Goal: Task Accomplishment & Management: Manage account settings

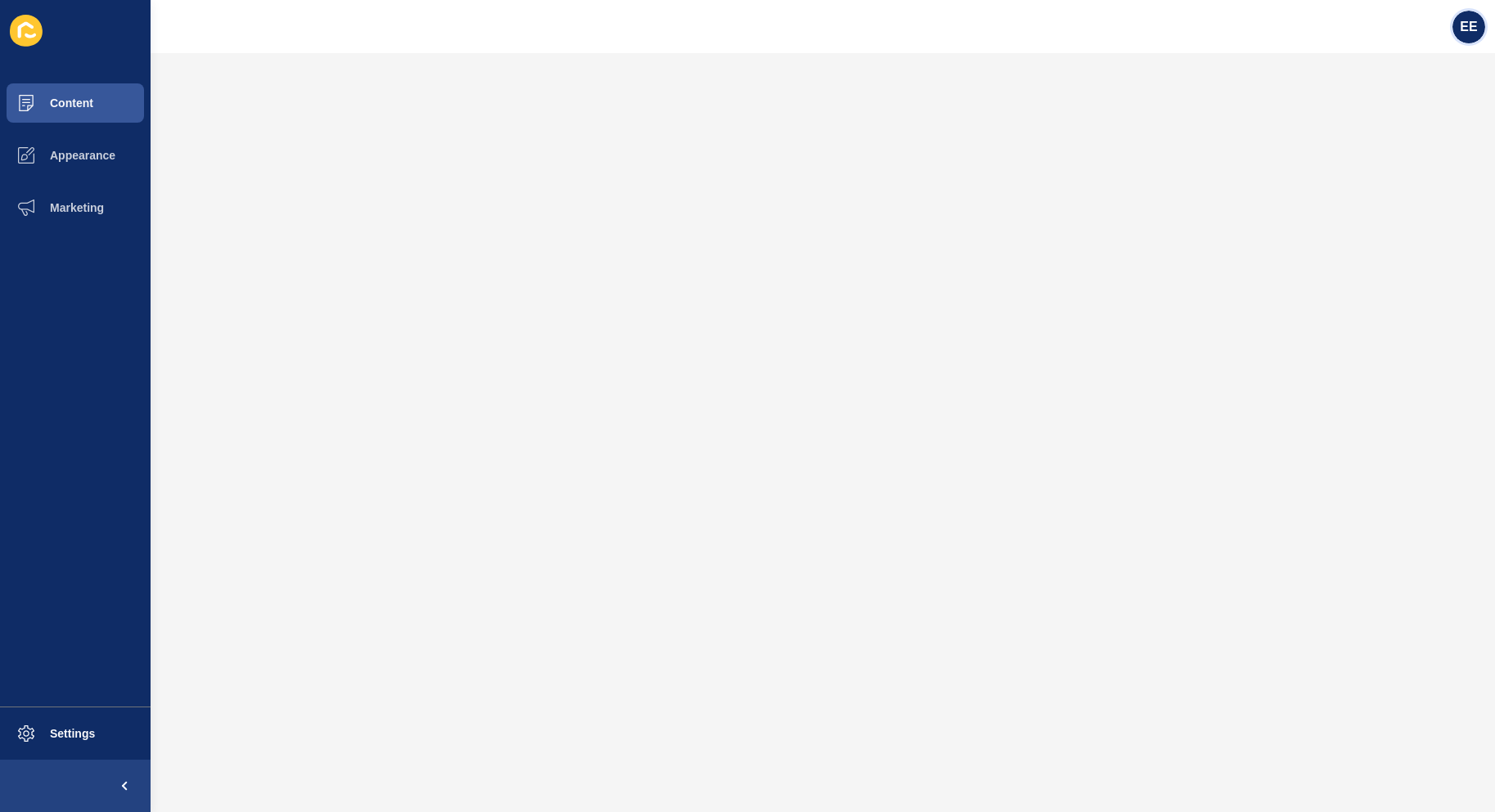
drag, startPoint x: 1464, startPoint y: 28, endPoint x: 1490, endPoint y: 30, distance: 26.1
click at [1469, 27] on span "EE" at bounding box center [1468, 26] width 17 height 16
drag, startPoint x: 1395, startPoint y: 142, endPoint x: 1472, endPoint y: 142, distance: 77.0
click at [1397, 142] on link "Logout" at bounding box center [1428, 136] width 120 height 36
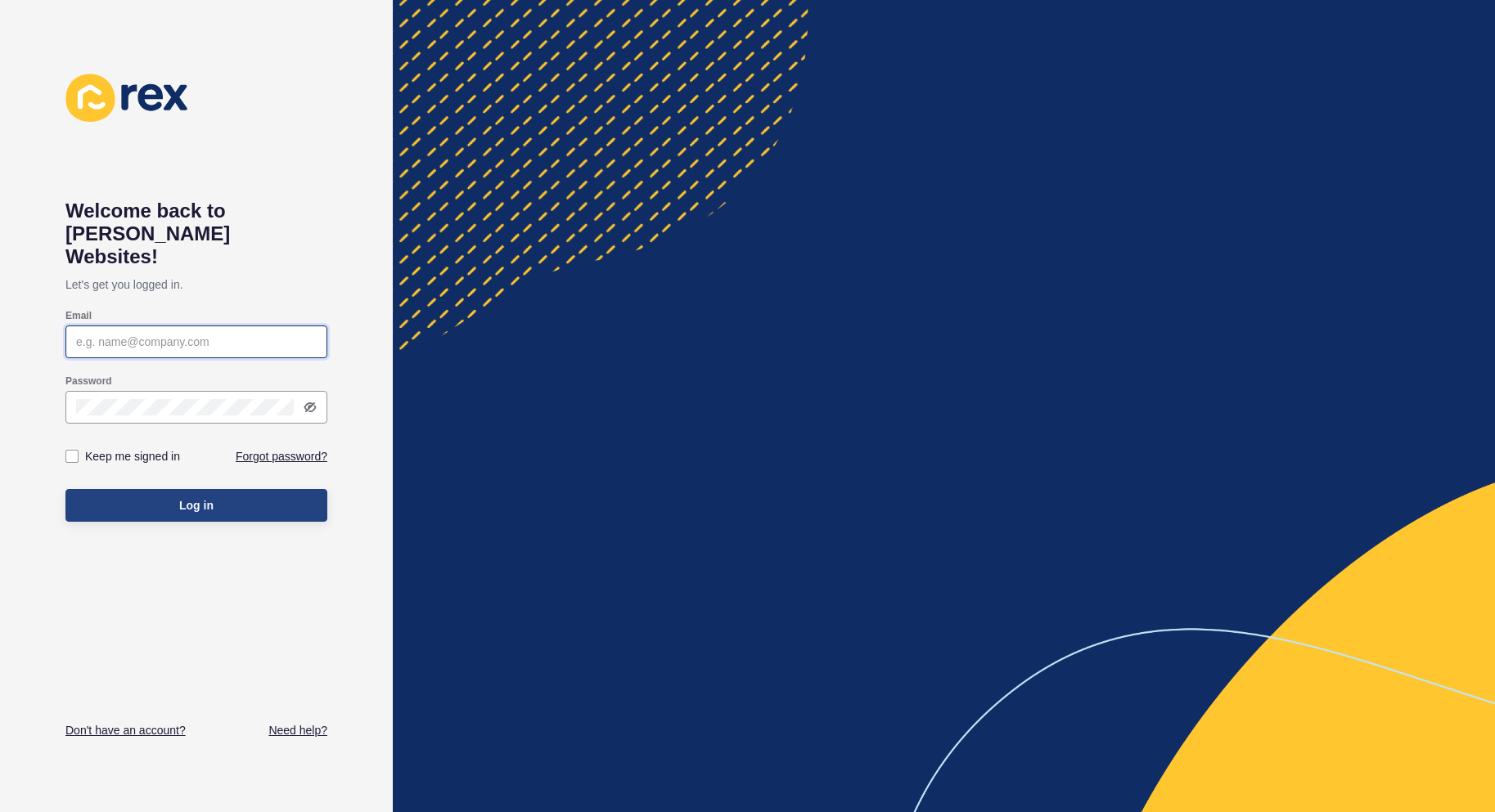
type input "[PERSON_NAME][EMAIL_ADDRESS][PERSON_NAME][DOMAIN_NAME]"
click at [172, 489] on button "Log in" at bounding box center [196, 505] width 262 height 33
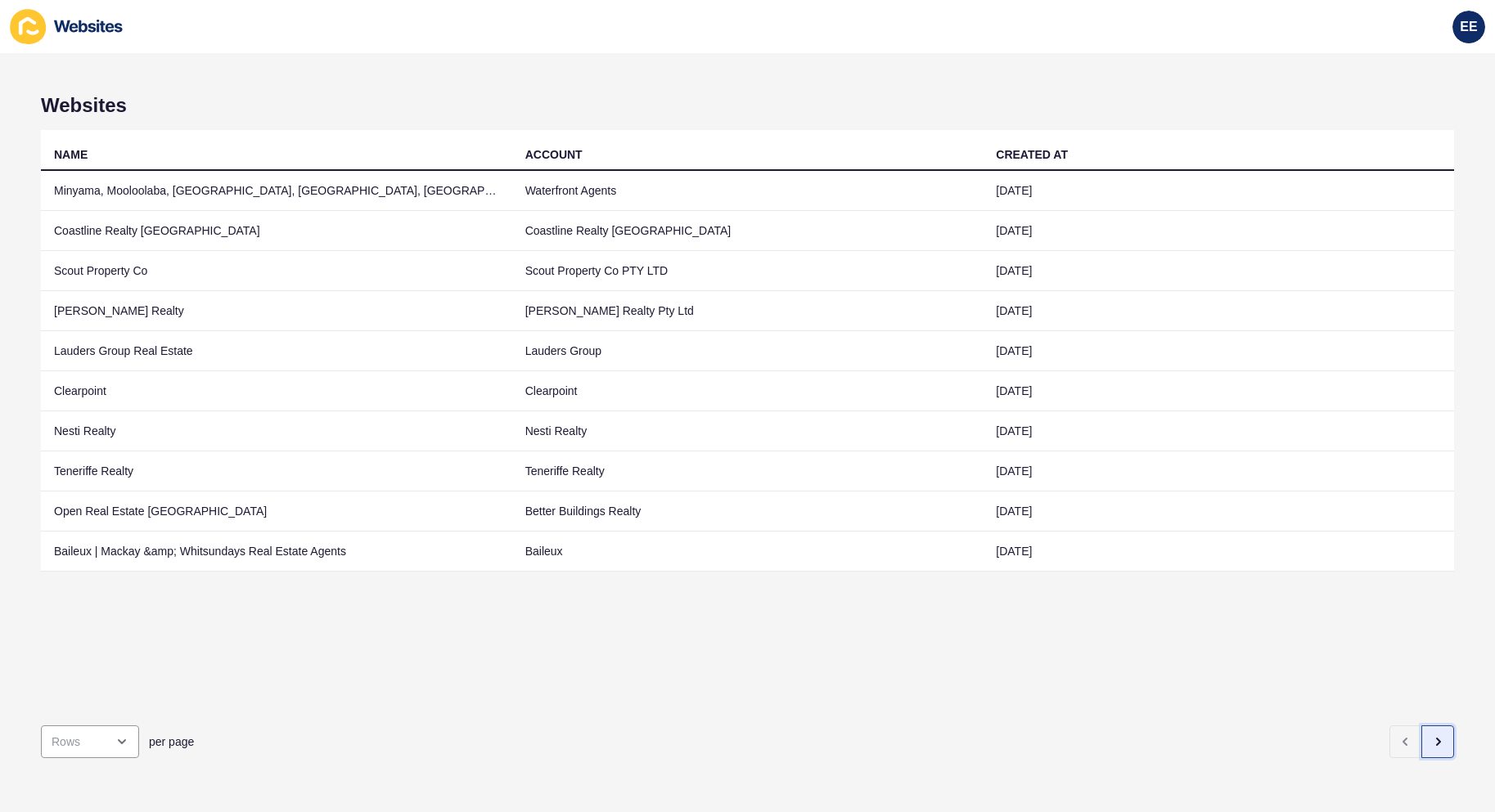
click at [1432, 735] on icon "button" at bounding box center [1438, 742] width 13 height 13
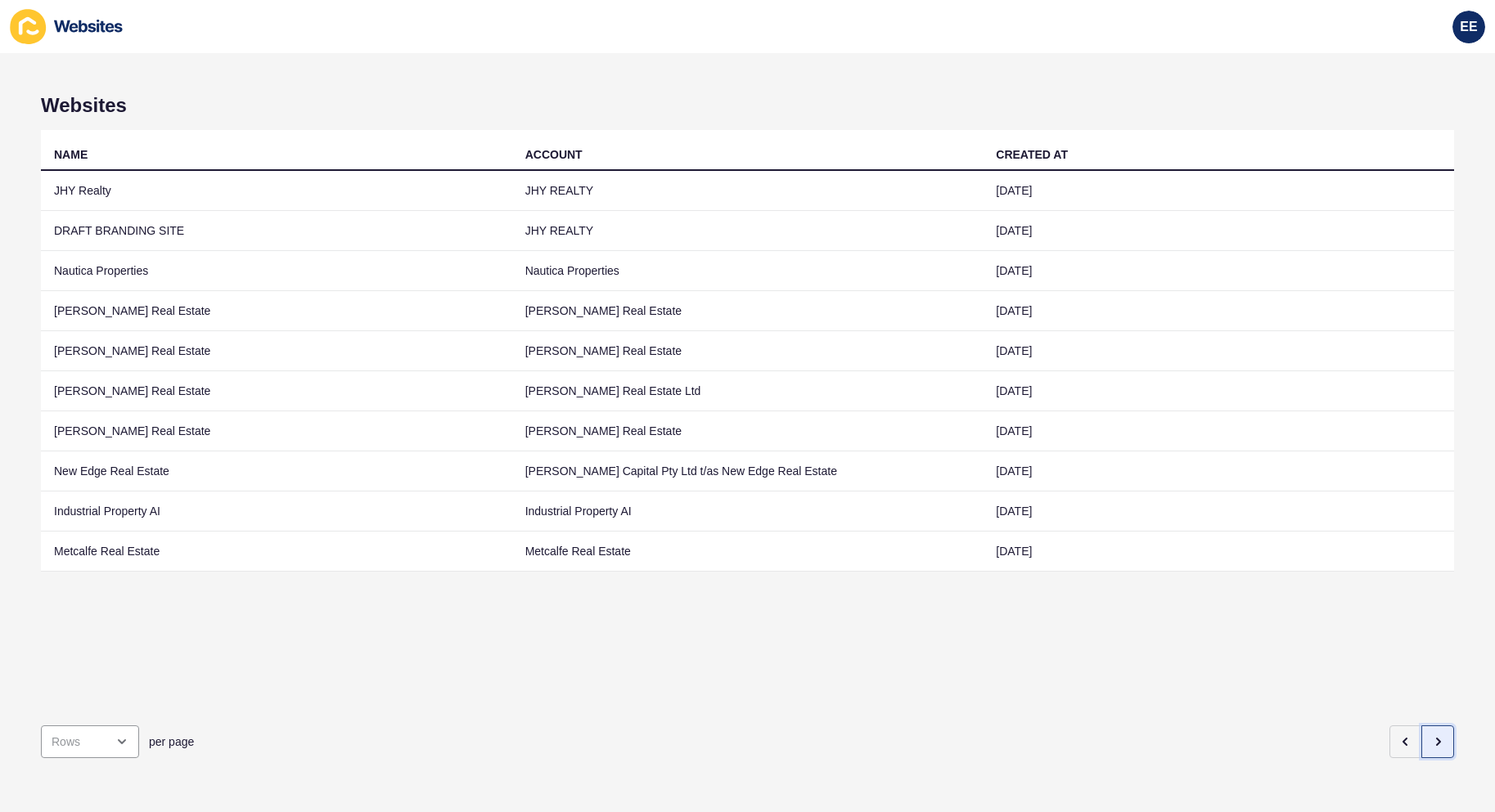
click at [1432, 735] on icon "button" at bounding box center [1438, 742] width 13 height 13
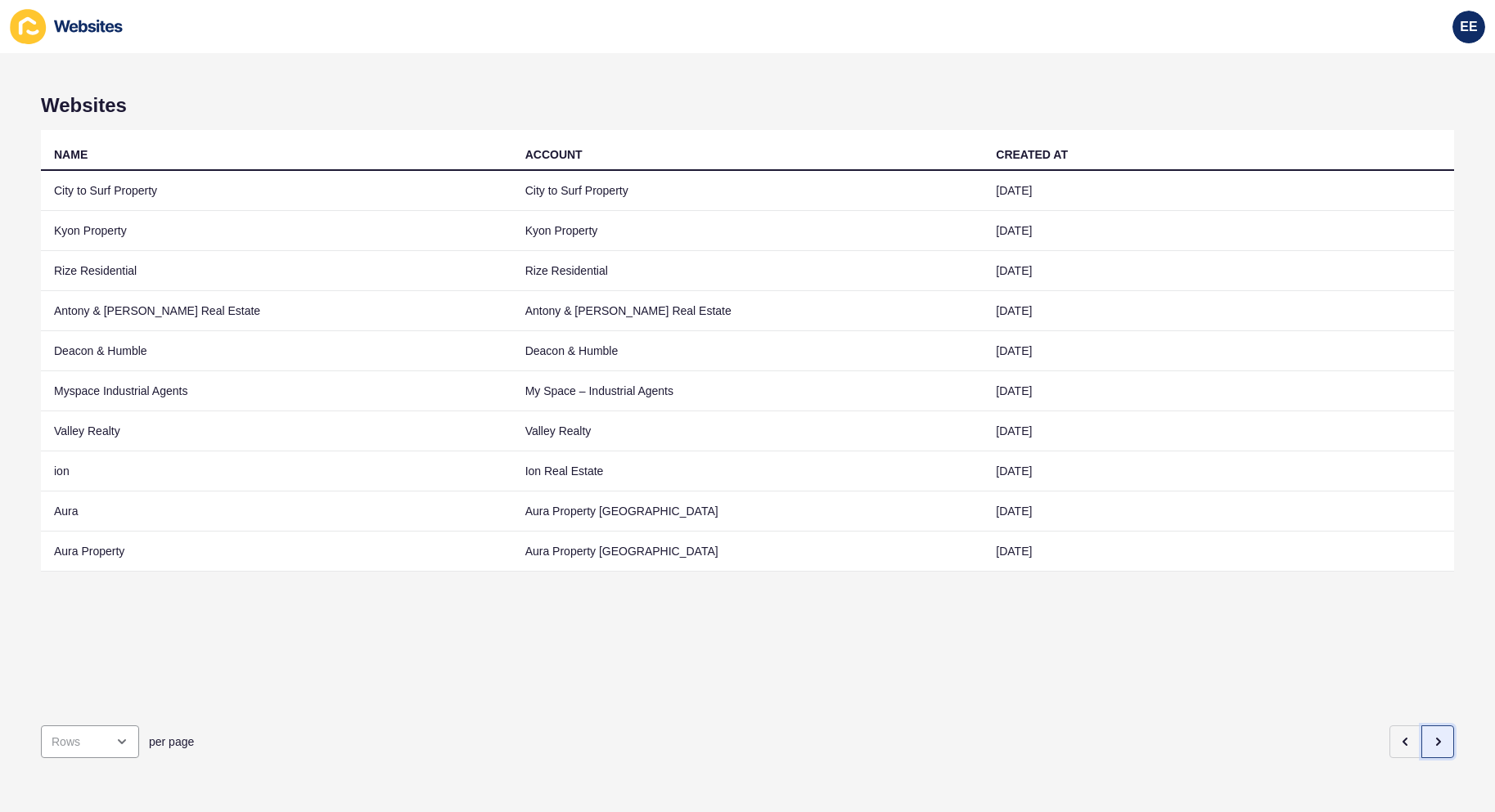
click at [1432, 735] on icon "button" at bounding box center [1438, 742] width 13 height 13
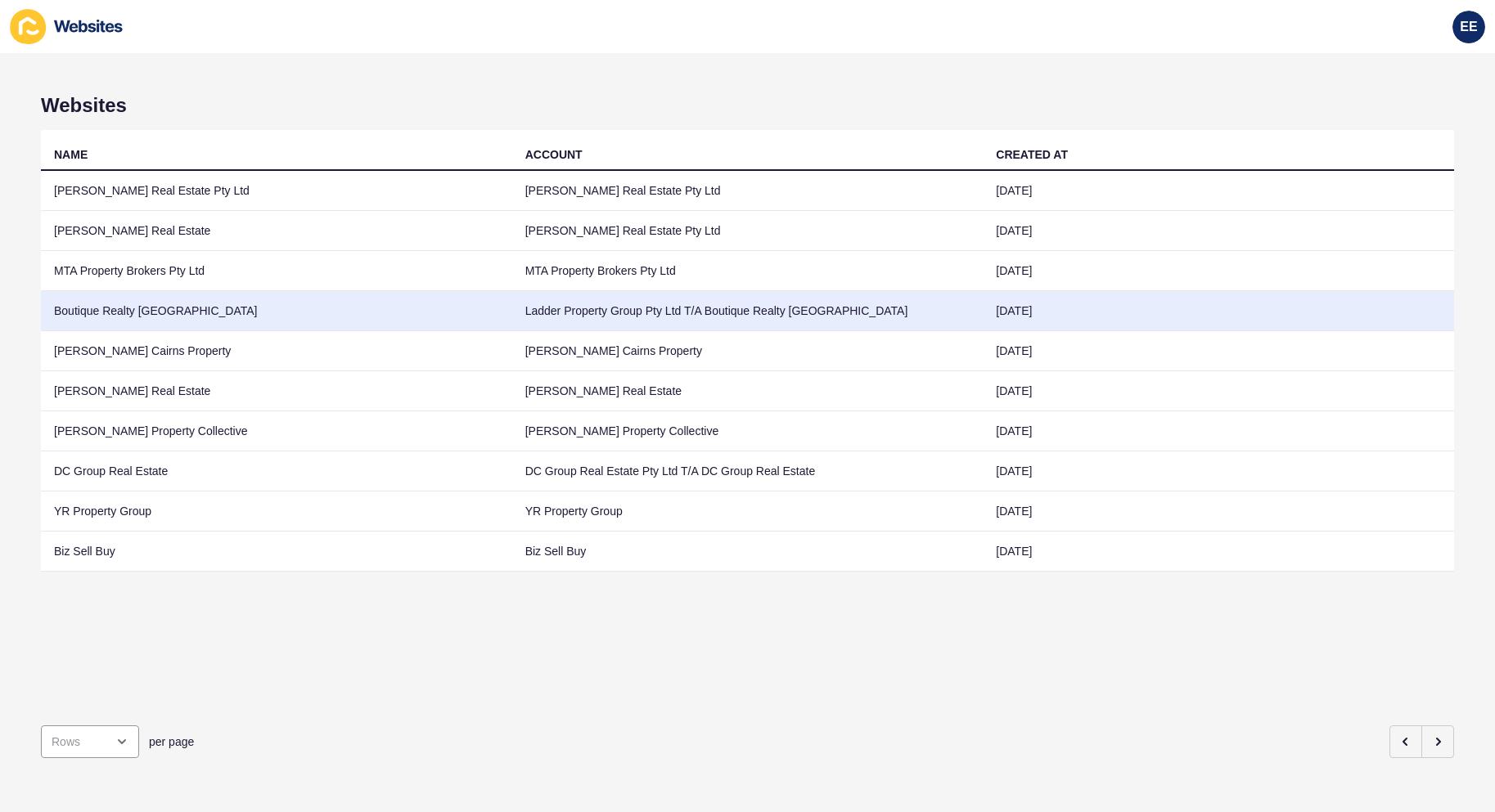
click at [152, 313] on td "Boutique Realty [GEOGRAPHIC_DATA]" at bounding box center [276, 311] width 472 height 40
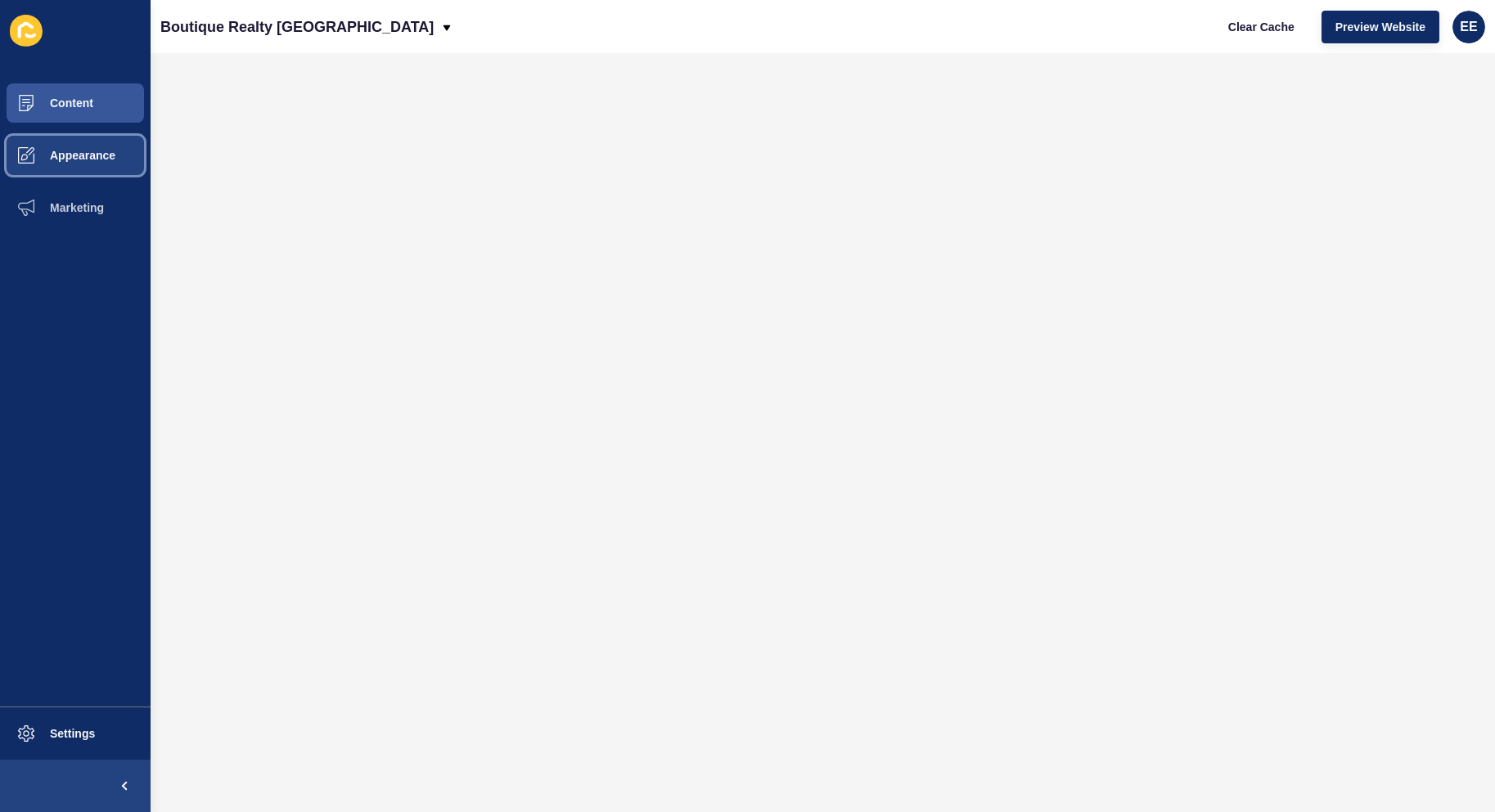
drag, startPoint x: 78, startPoint y: 152, endPoint x: 140, endPoint y: 144, distance: 62.5
click at [81, 150] on span "Appearance" at bounding box center [56, 155] width 117 height 13
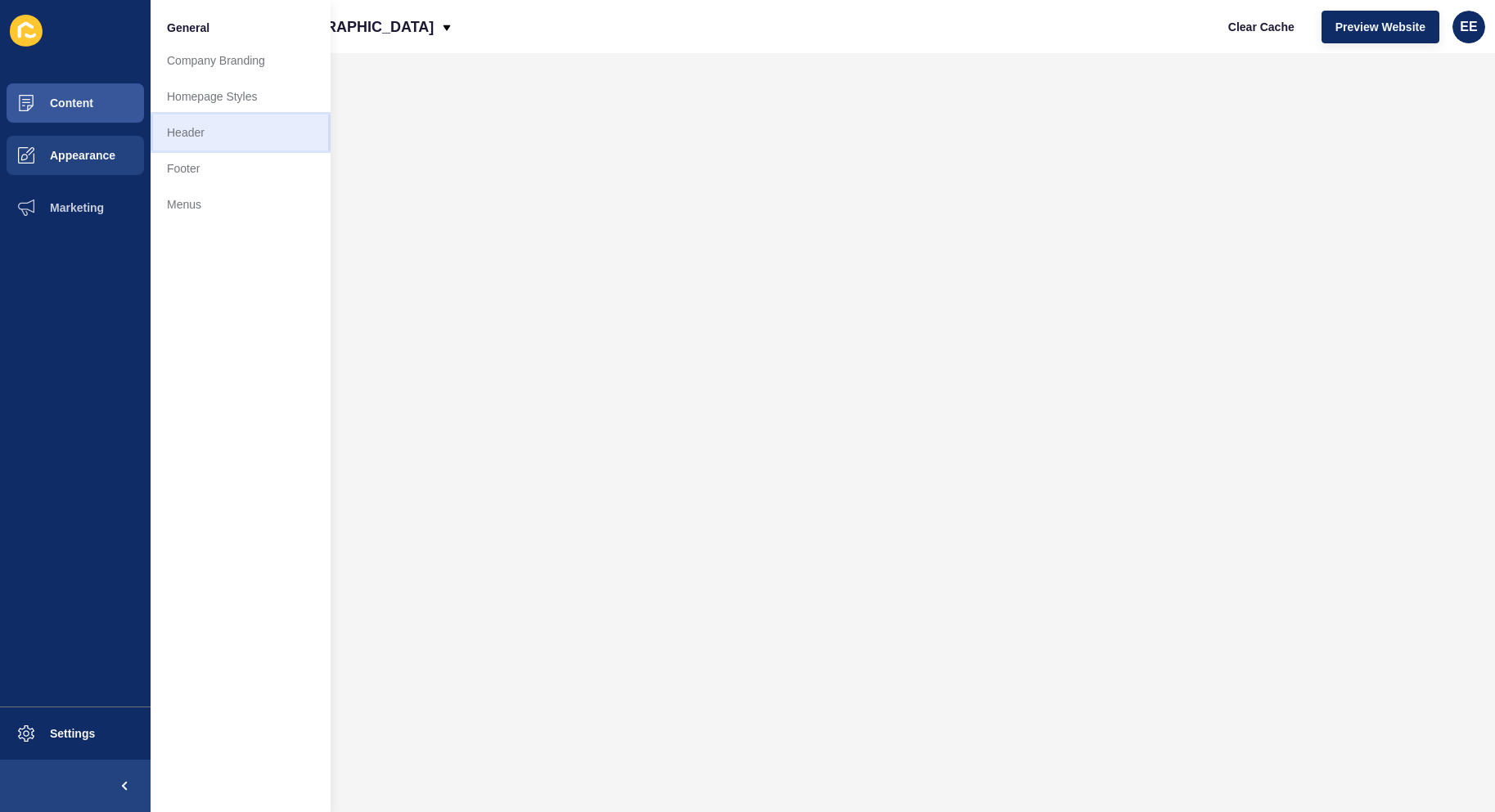
click at [198, 142] on link "Header" at bounding box center [240, 132] width 180 height 36
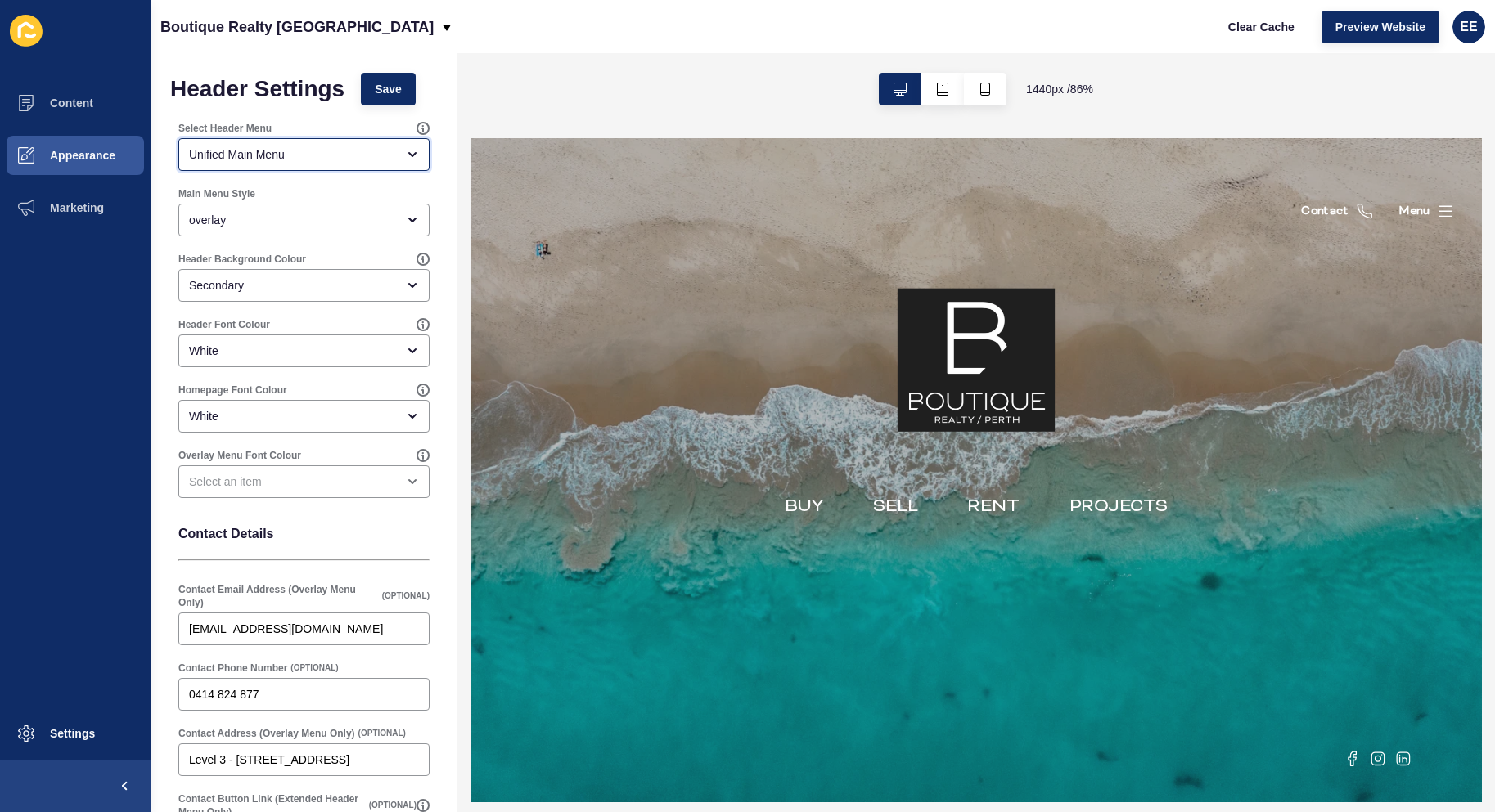
click at [317, 146] on div "Unified Main Menu" at bounding box center [303, 154] width 251 height 33
drag, startPoint x: 432, startPoint y: 190, endPoint x: 426, endPoint y: 201, distance: 12.5
click at [434, 190] on div "Header Settings Save Select Header Menu Unified Main Menu Main Menu Style overl…" at bounding box center [304, 508] width 307 height 911
click at [333, 221] on div "overlay" at bounding box center [293, 220] width 207 height 16
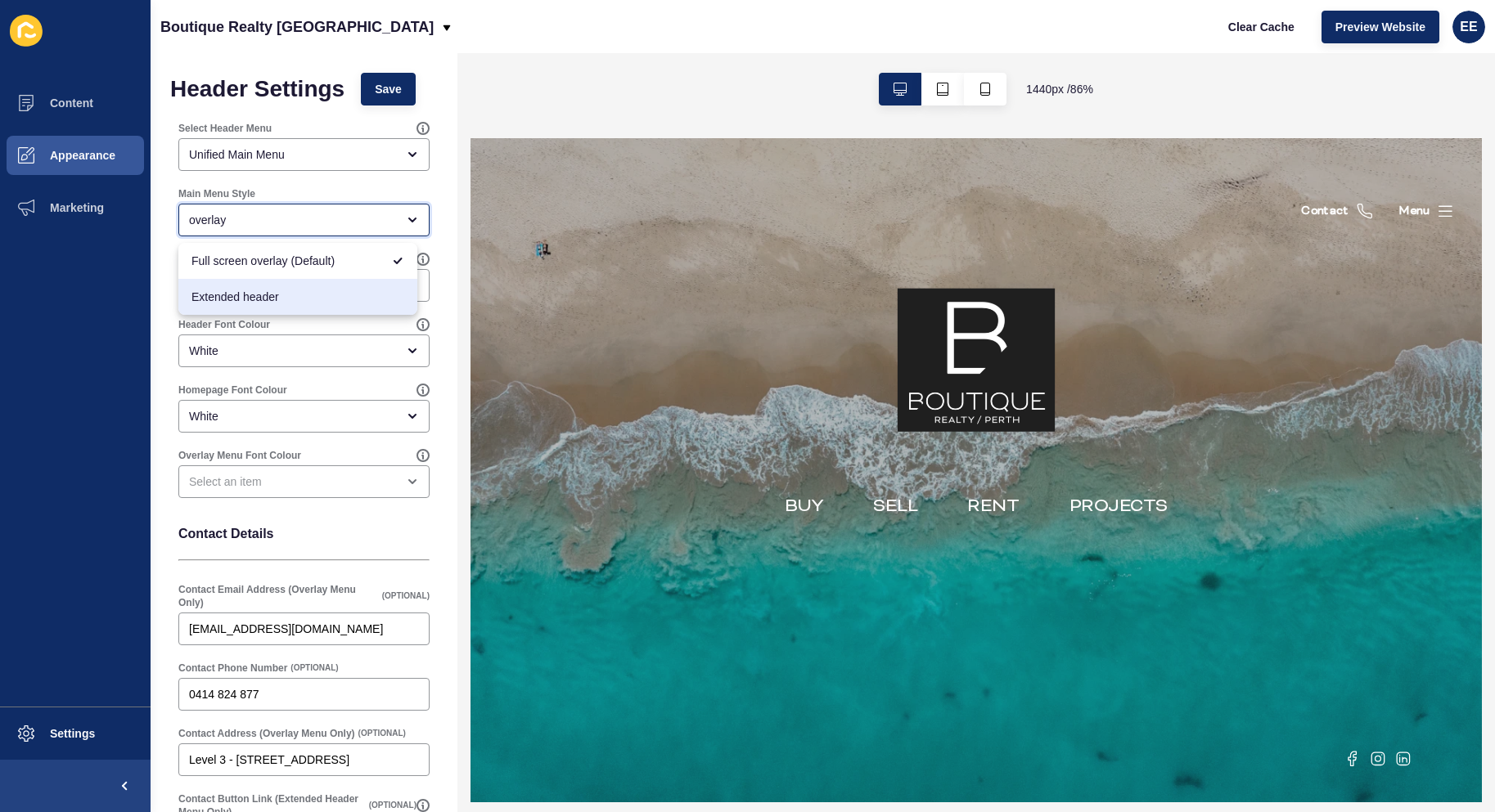
click at [295, 298] on span "Extended header" at bounding box center [297, 296] width 213 height 16
type input "Extended header"
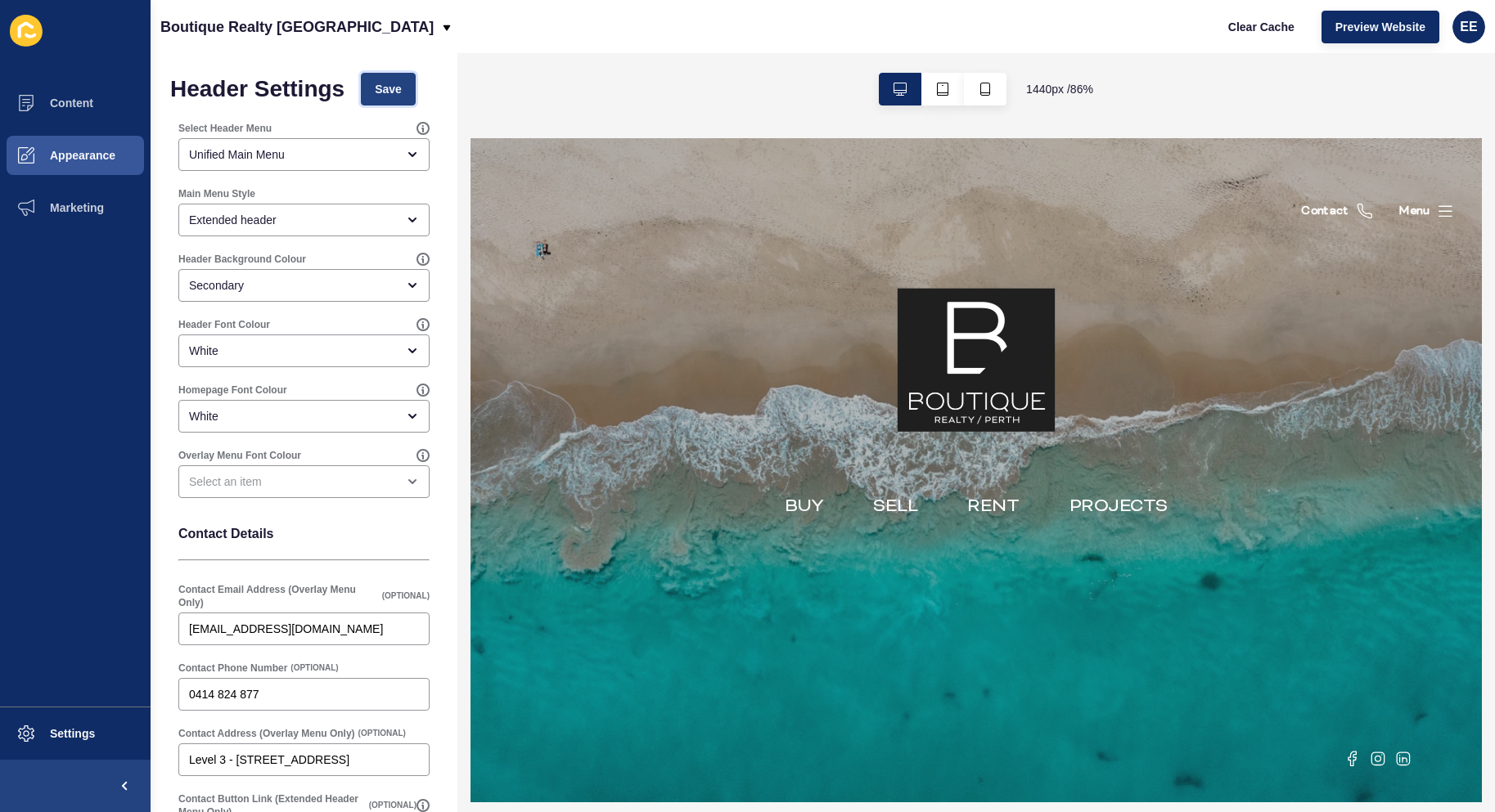
click at [401, 93] on span "Save" at bounding box center [388, 89] width 27 height 16
drag, startPoint x: 395, startPoint y: 81, endPoint x: 531, endPoint y: 102, distance: 137.6
click at [398, 81] on span "Save" at bounding box center [388, 89] width 27 height 16
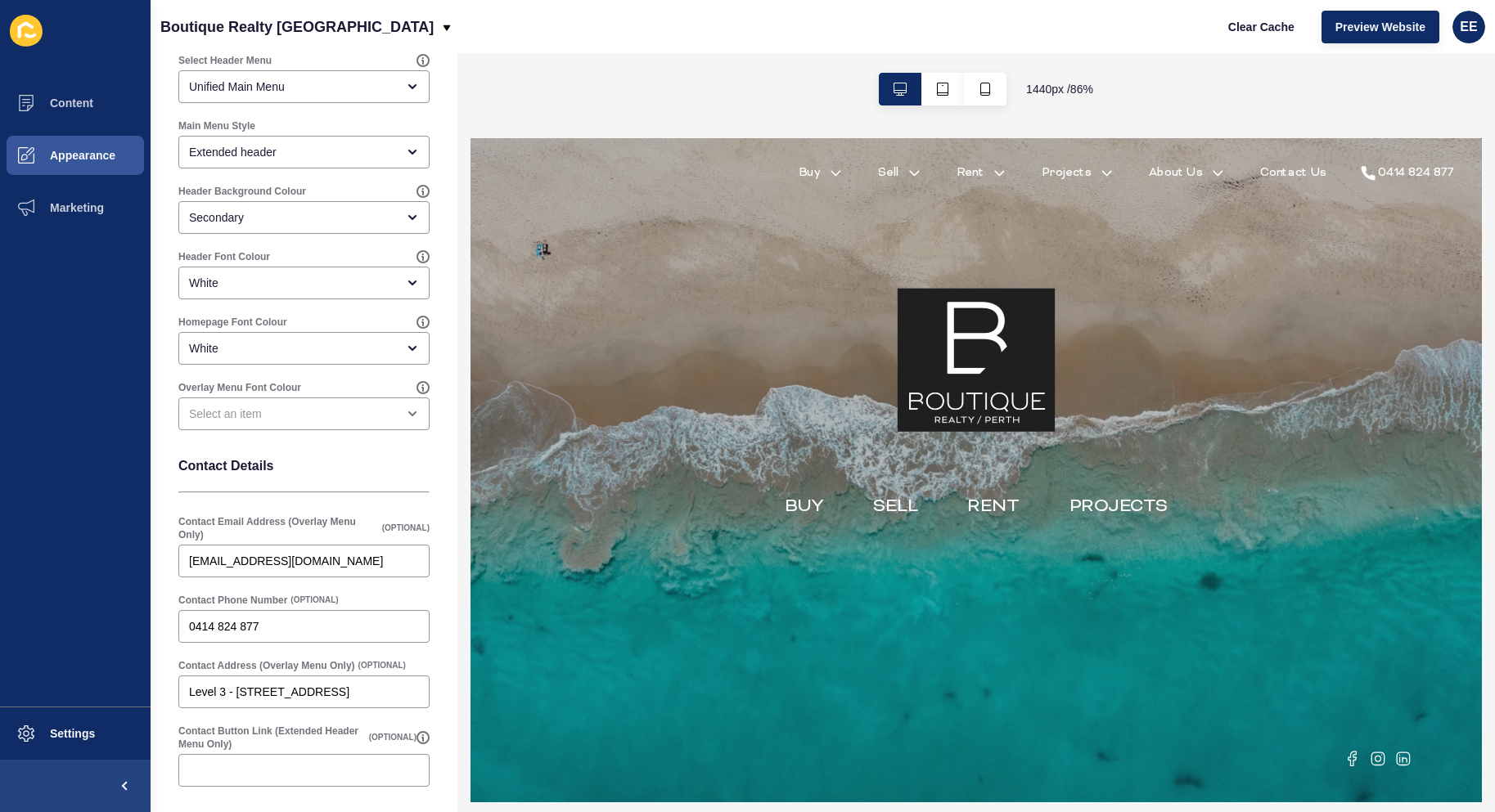
scroll to position [152, 0]
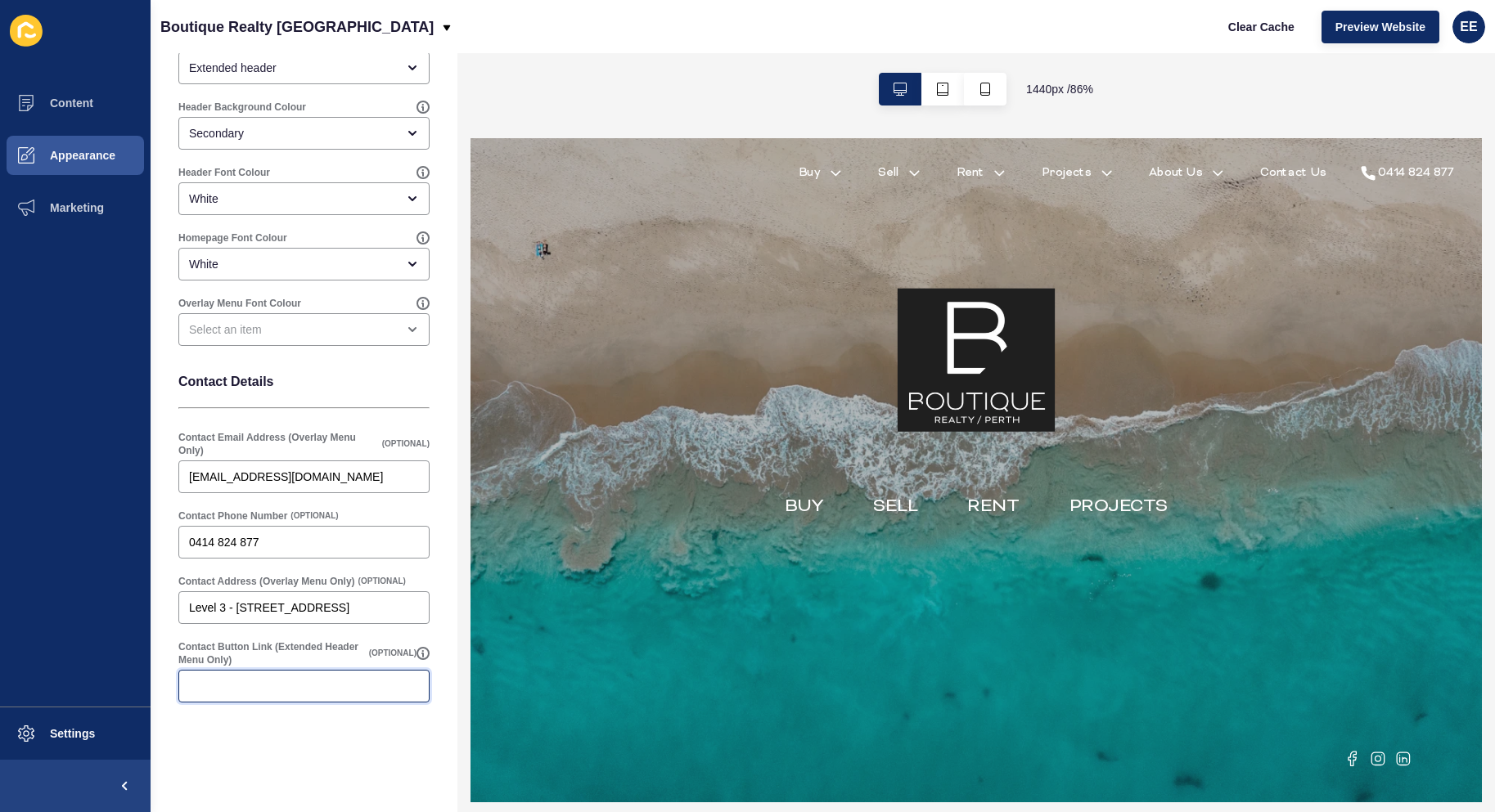
click at [226, 693] on input "Contact Button Link (Extended Header Menu Only)" at bounding box center [304, 686] width 230 height 16
paste input "/form/2d01a4b6-8a9b-11ef-bdcb-f286cdd3b63f"
drag, startPoint x: 341, startPoint y: 687, endPoint x: 157, endPoint y: 684, distance: 184.0
click at [157, 684] on div "Header Settings Save Select Header Menu Unified Main Menu Main Menu Style Exten…" at bounding box center [304, 356] width 307 height 911
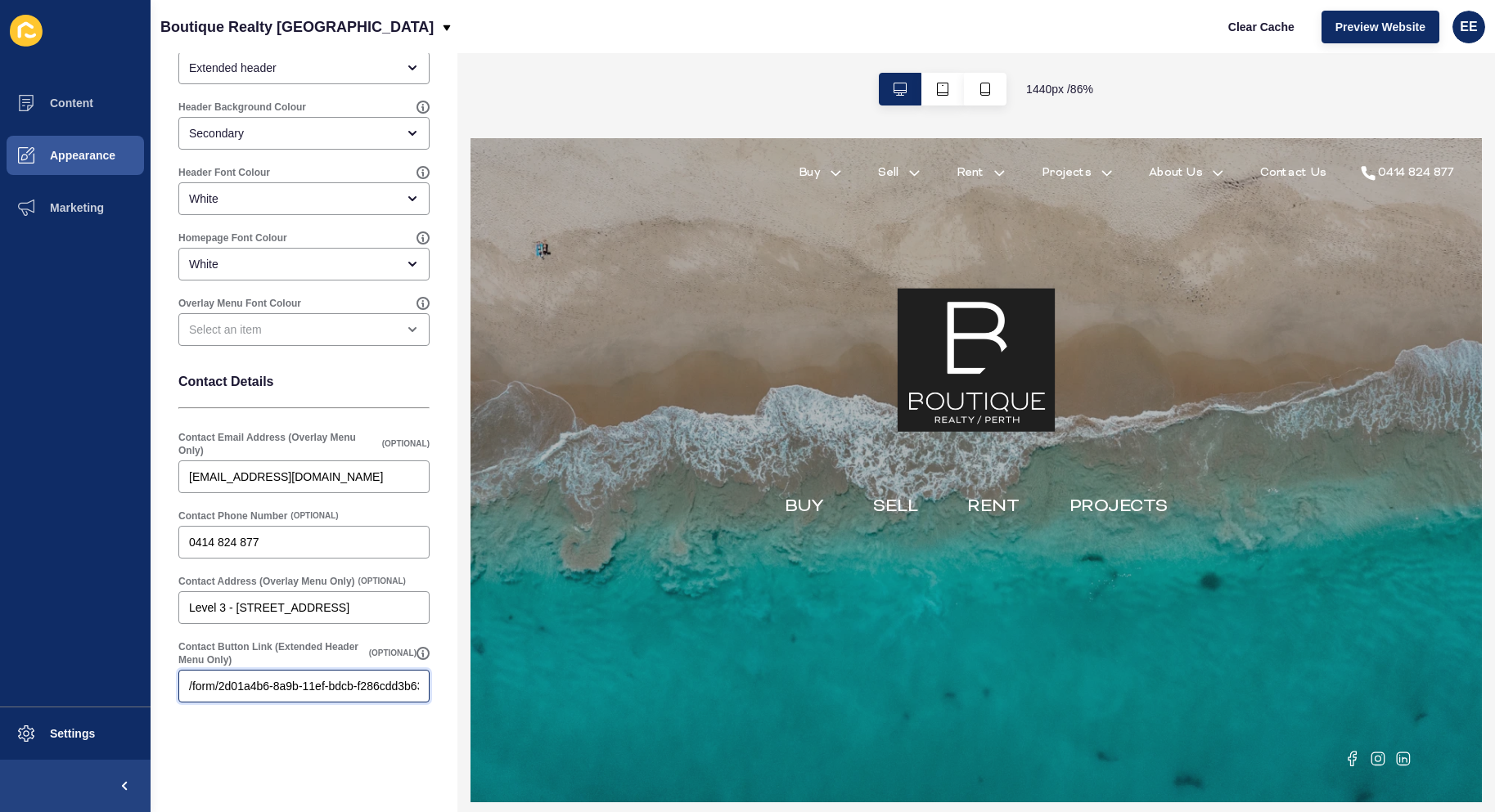
type input "/form/2d01a4b6-8a9b-11ef-bdcb-f286cdd3b63f"
drag, startPoint x: 251, startPoint y: 729, endPoint x: 301, endPoint y: 715, distance: 51.9
click at [252, 730] on div "Header Settings Save Select Header Menu Unified Main Menu Main Menu Style Exten…" at bounding box center [304, 356] width 307 height 911
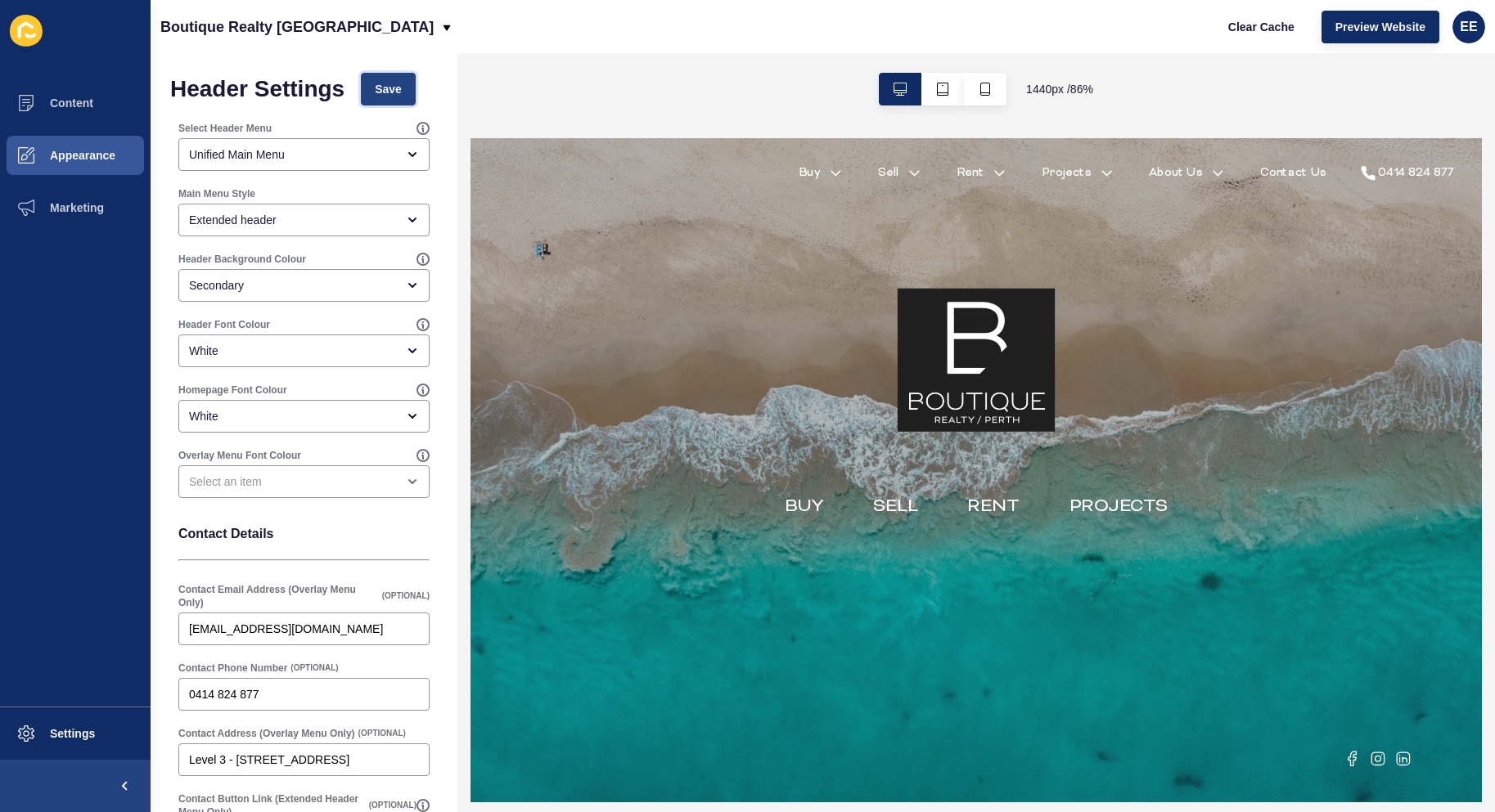
click at [392, 93] on span "Save" at bounding box center [388, 89] width 27 height 16
click at [375, 85] on button "Save" at bounding box center [388, 89] width 55 height 33
click at [40, 148] on span at bounding box center [26, 155] width 52 height 52
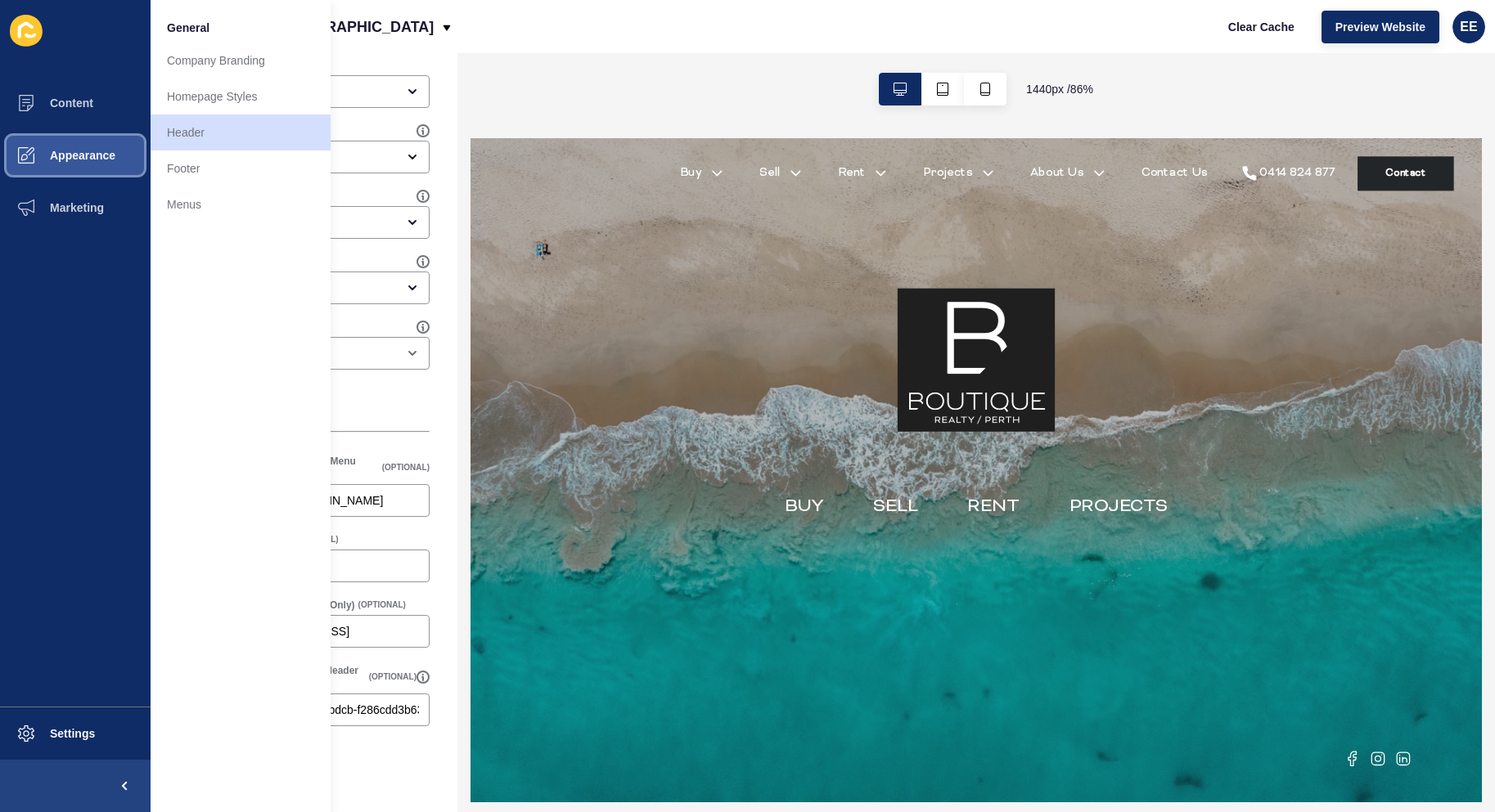
scroll to position [152, 0]
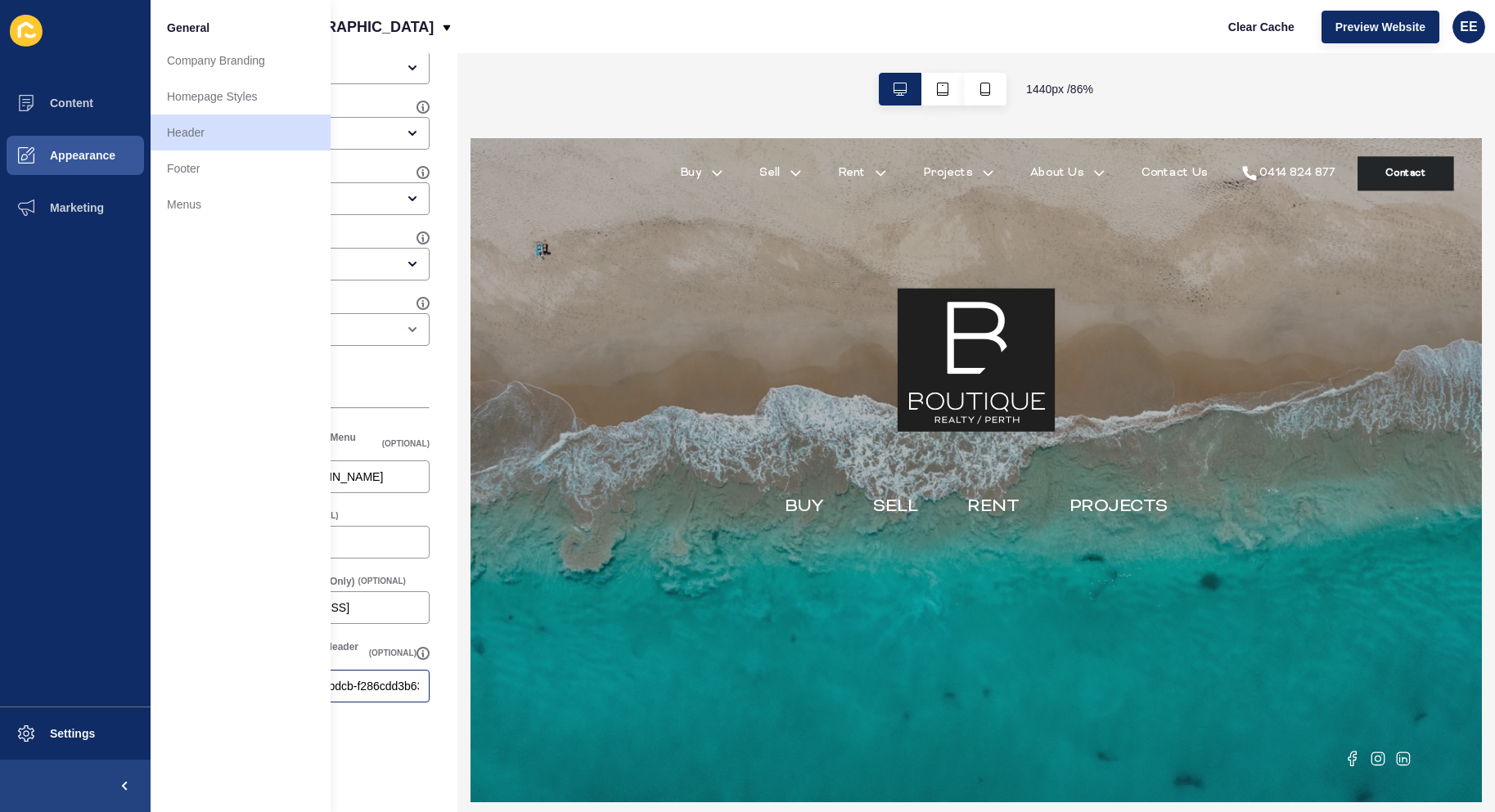
click at [364, 677] on div "/form/2d01a4b6-8a9b-11ef-bdcb-f286cdd3b63f" at bounding box center [303, 686] width 251 height 33
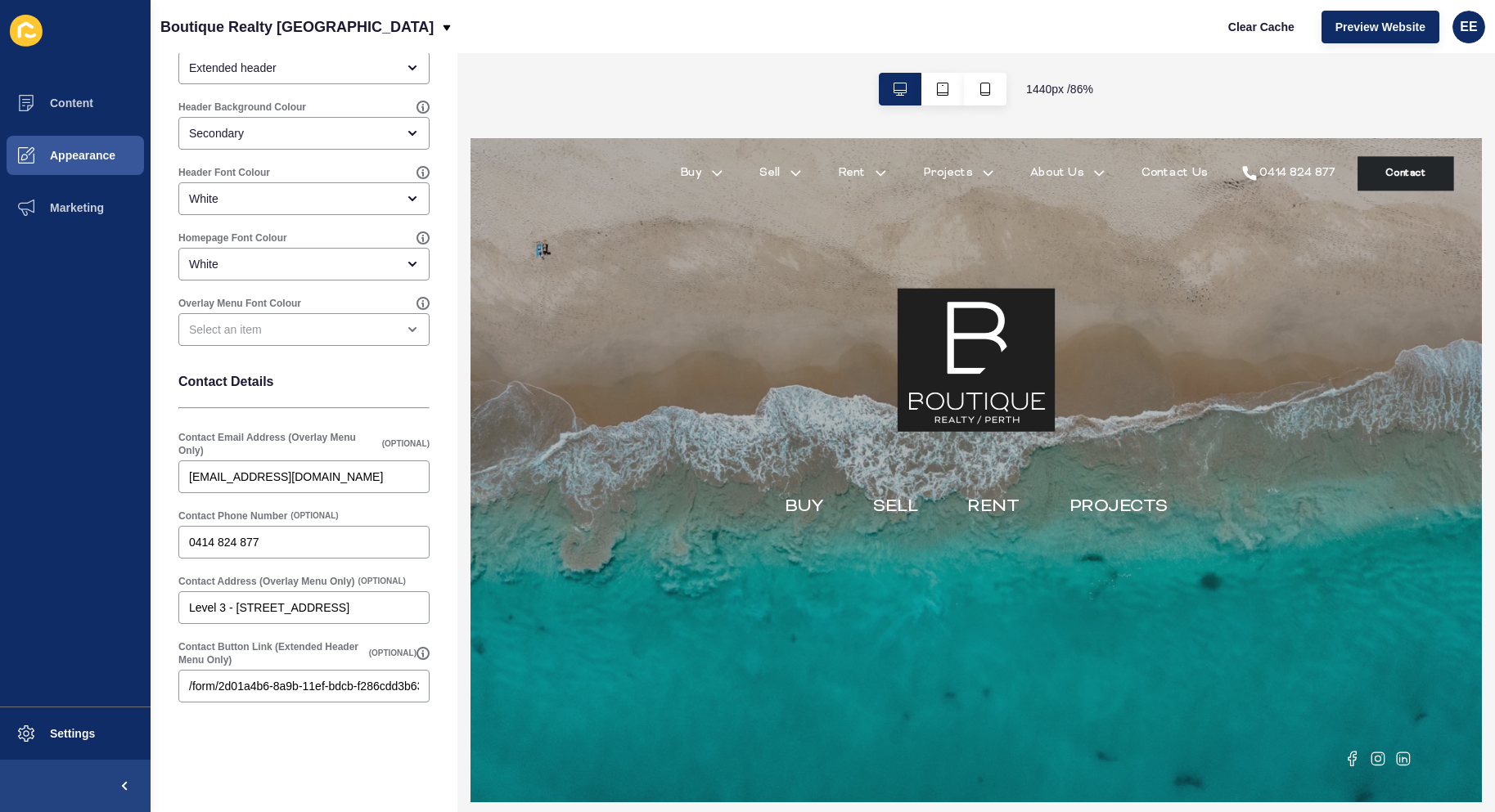
click at [301, 386] on p "Contact Details" at bounding box center [303, 381] width 251 height 39
click at [58, 107] on span "Content" at bounding box center [44, 103] width 96 height 13
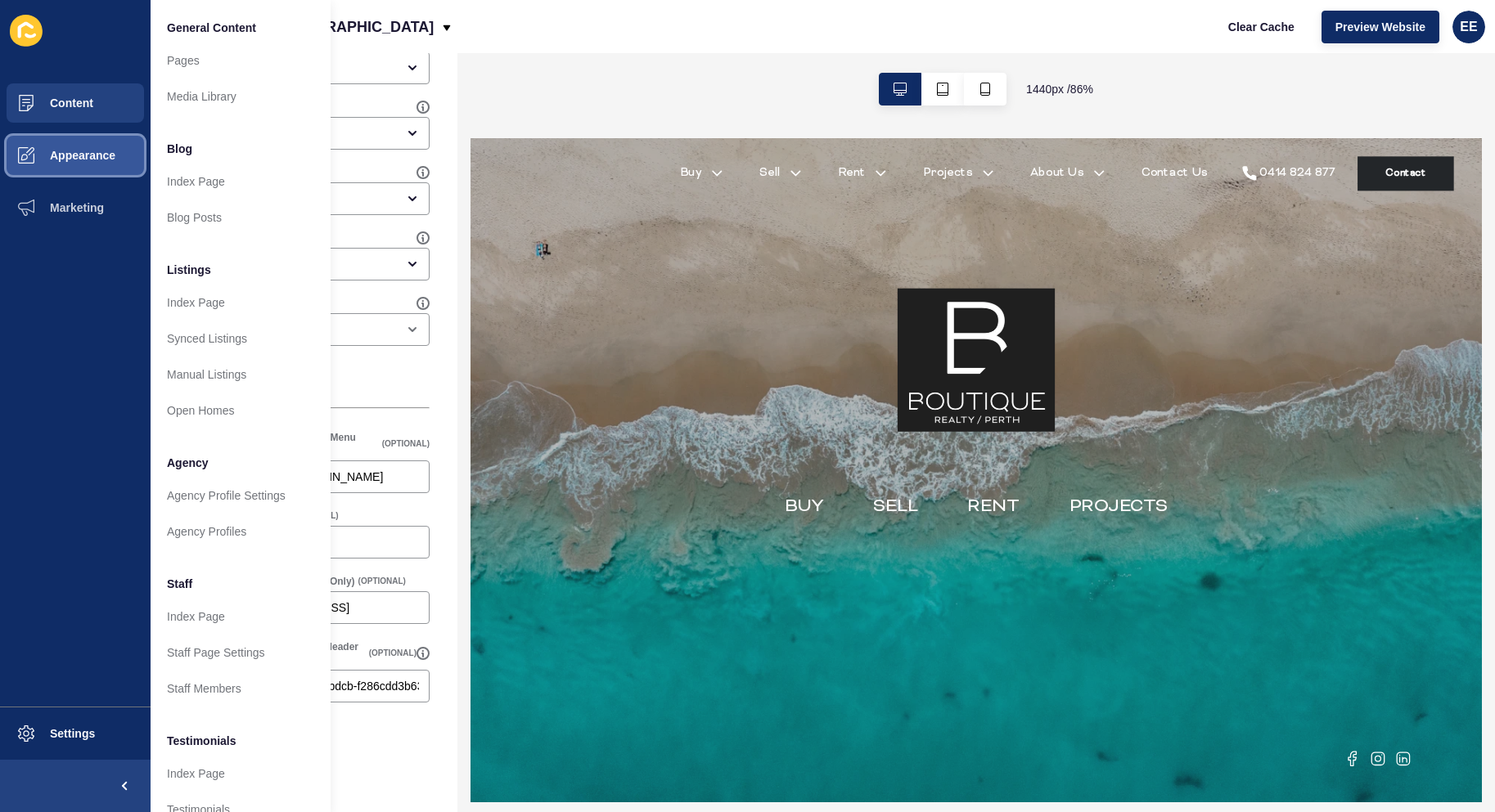
click at [89, 154] on span "Appearance" at bounding box center [56, 155] width 117 height 13
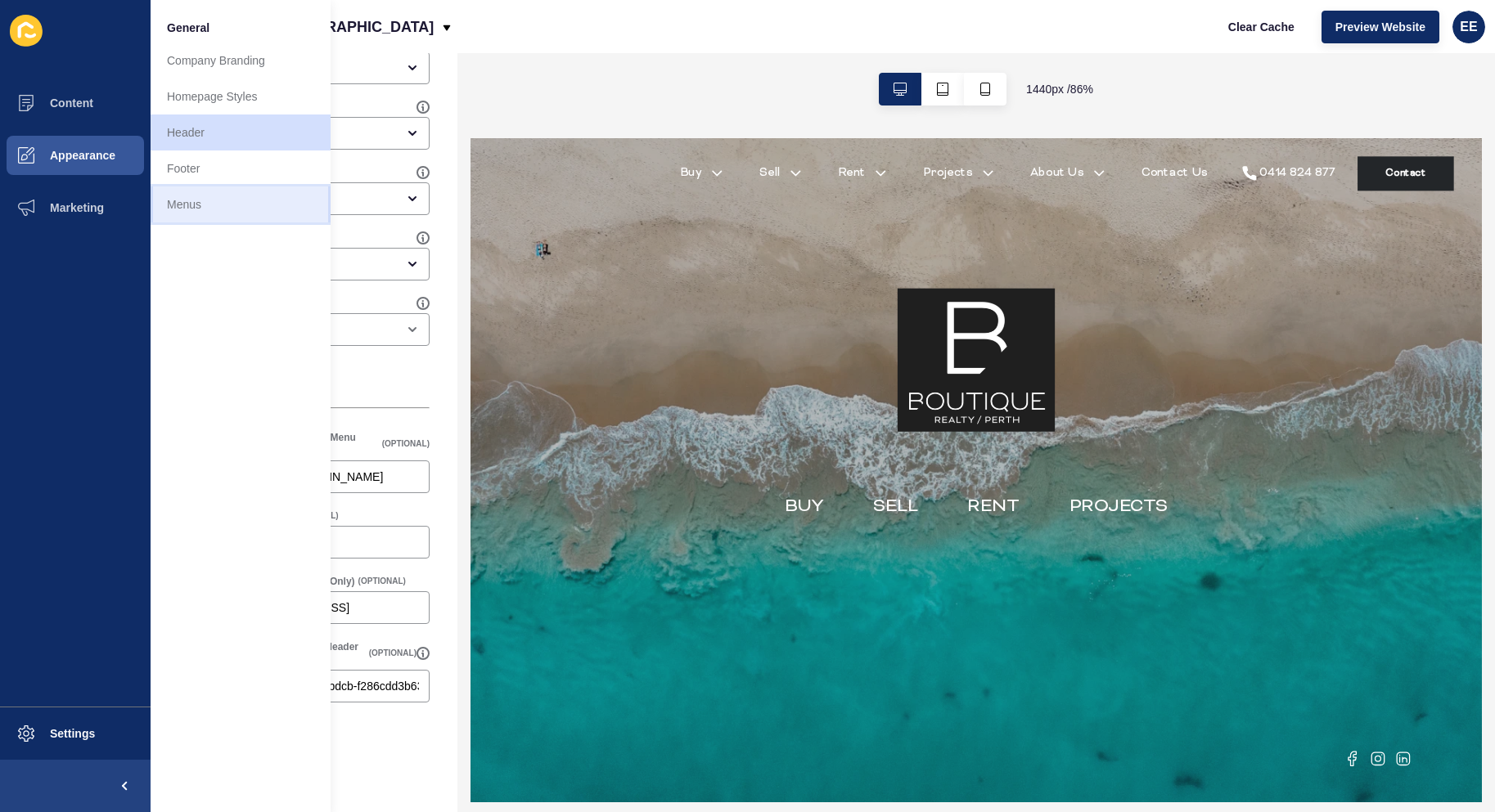
click at [183, 202] on link "Menus" at bounding box center [240, 204] width 180 height 36
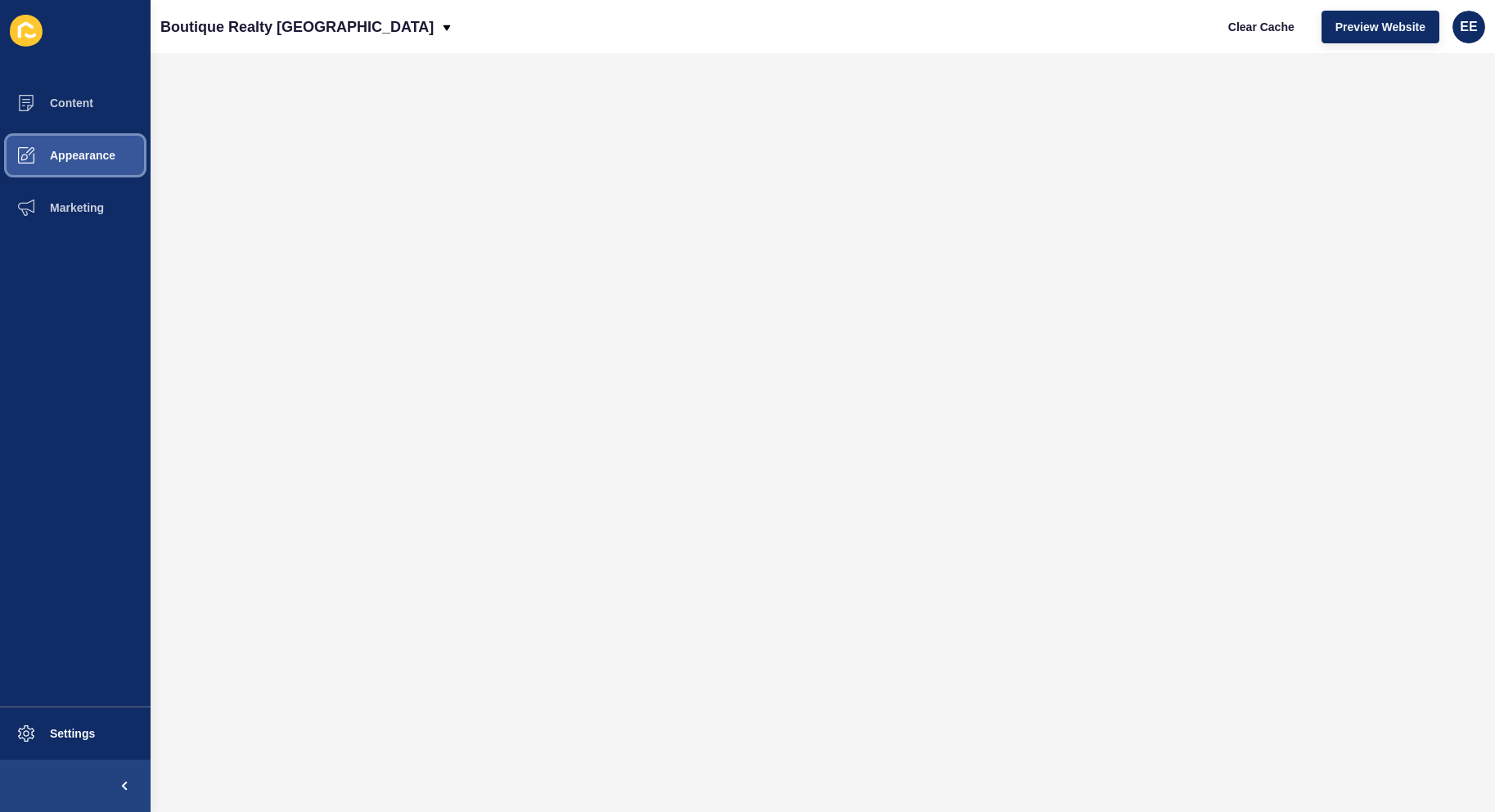
drag, startPoint x: 77, startPoint y: 137, endPoint x: 59, endPoint y: 137, distance: 18.0
click at [72, 137] on button "Appearance" at bounding box center [75, 155] width 151 height 52
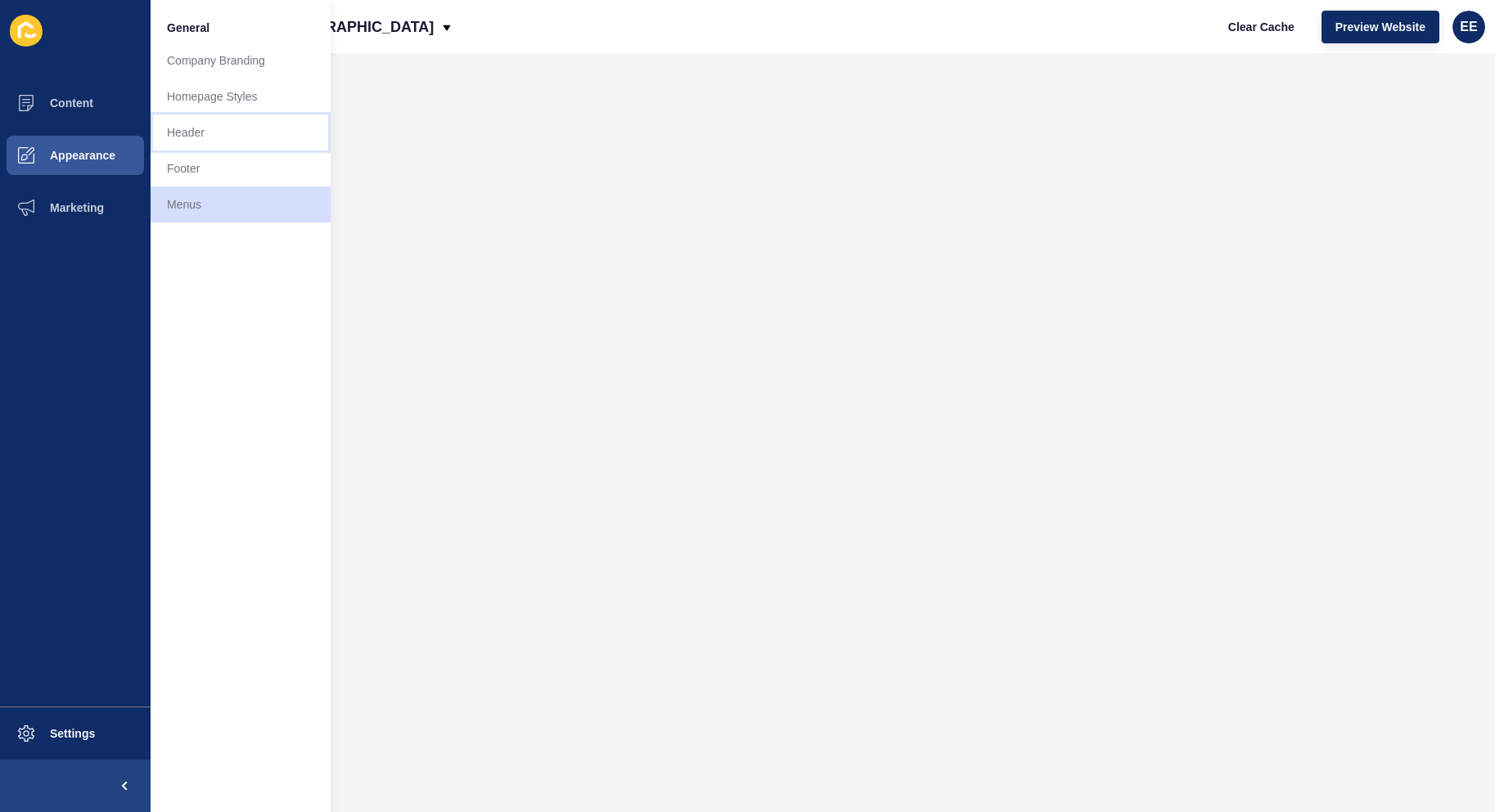
click at [192, 134] on link "Header" at bounding box center [240, 132] width 180 height 36
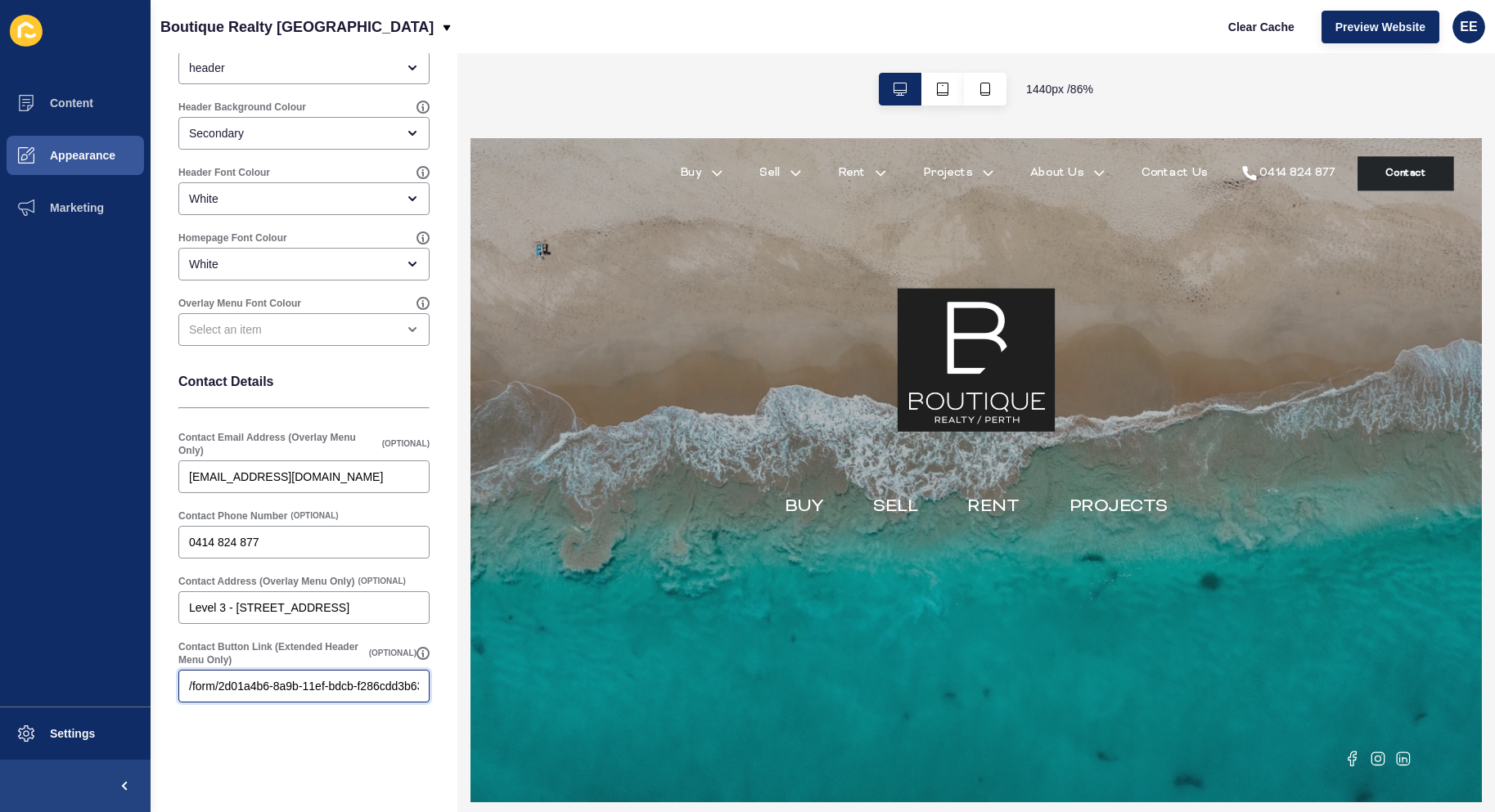
click at [279, 680] on input "/form/2d01a4b6-8a9b-11ef-bdcb-f286cdd3b63f" at bounding box center [304, 686] width 230 height 16
paste input "/offcanvas_form/?location=agency_contact"
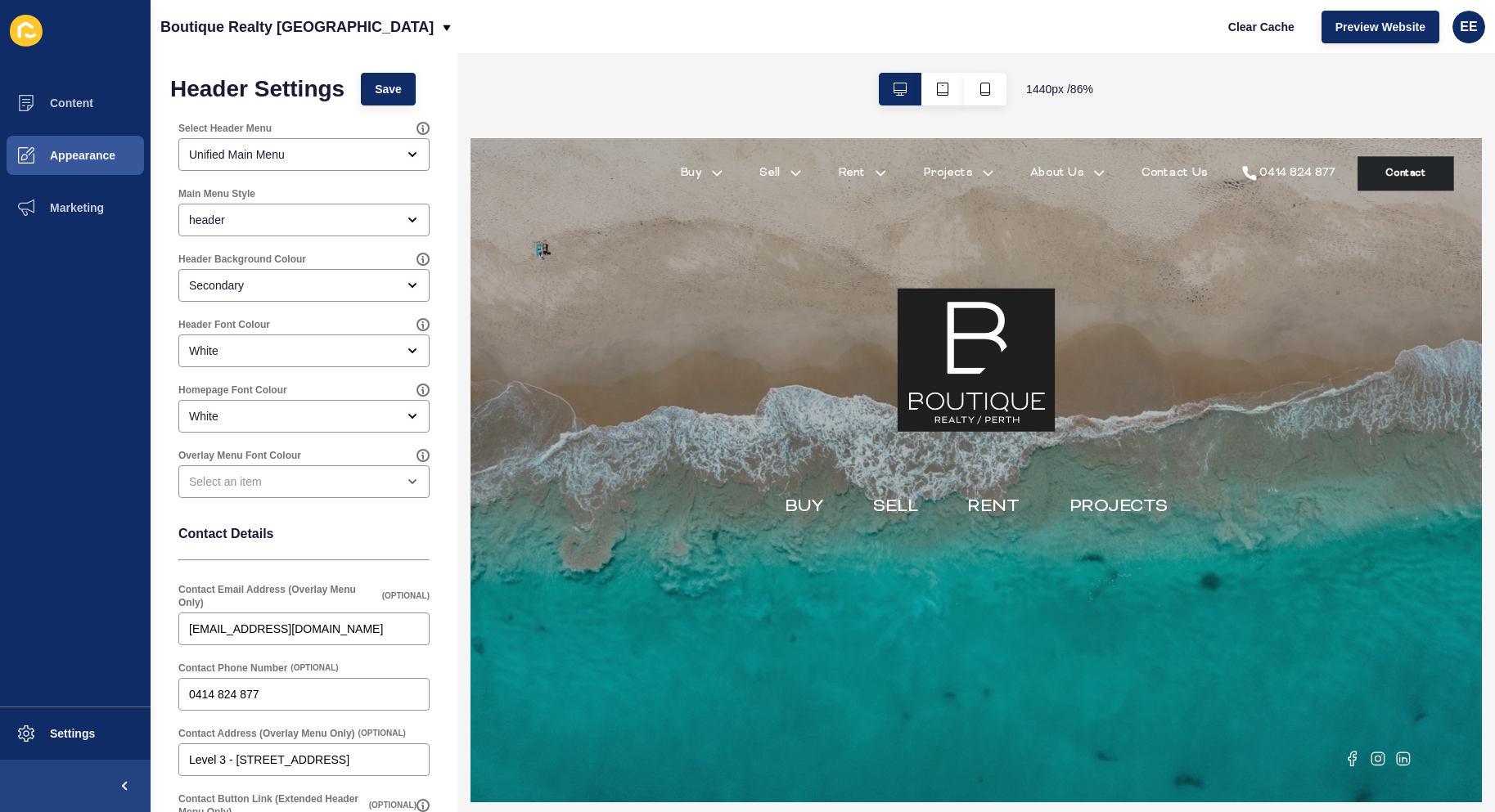
type input "/offcanvas_form/?location=agency_contact"
click at [384, 83] on span "Save" at bounding box center [388, 89] width 27 height 16
click at [77, 160] on span "Appearance" at bounding box center [56, 155] width 117 height 13
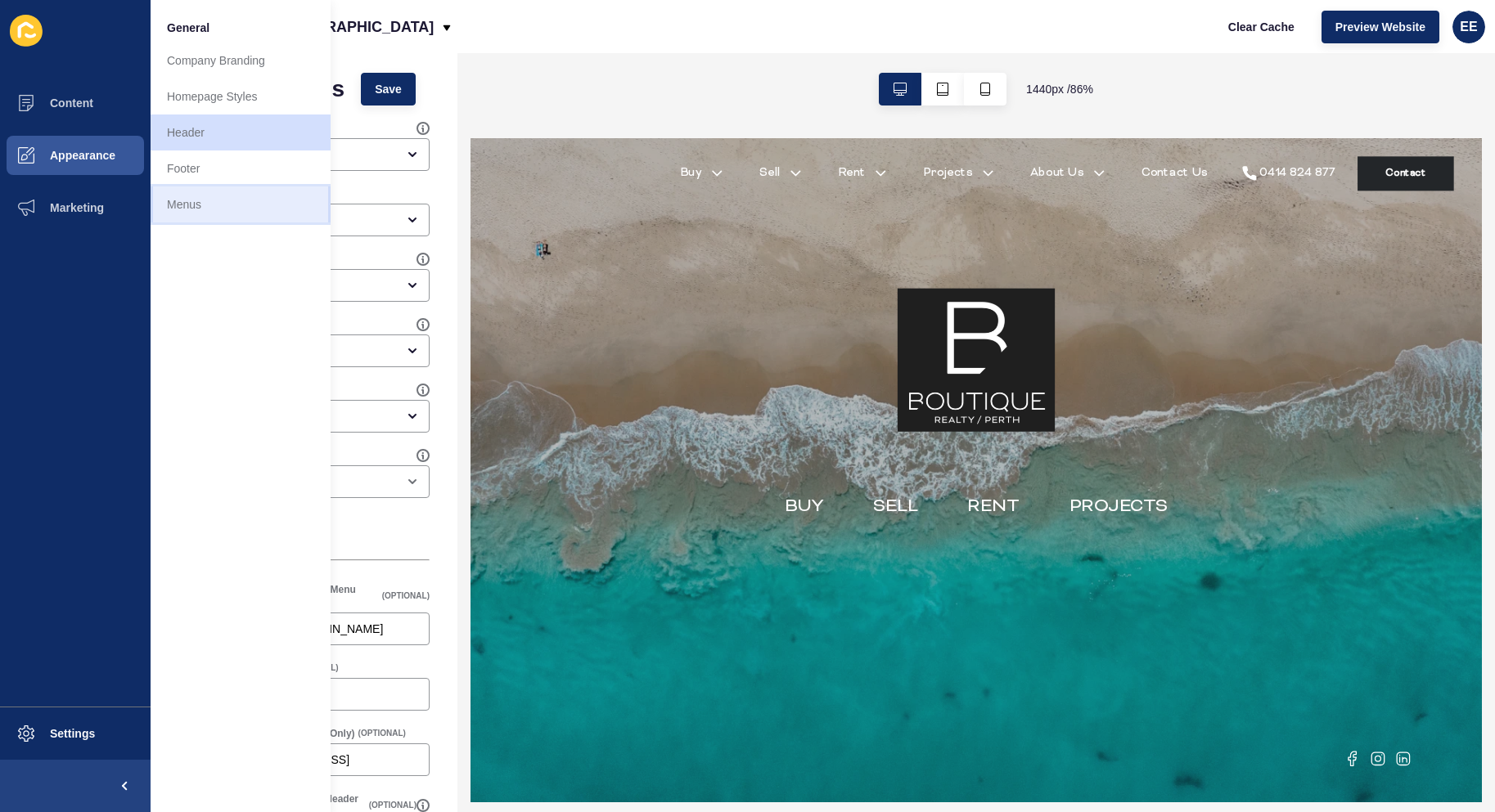
click at [201, 204] on link "Menus" at bounding box center [240, 204] width 180 height 36
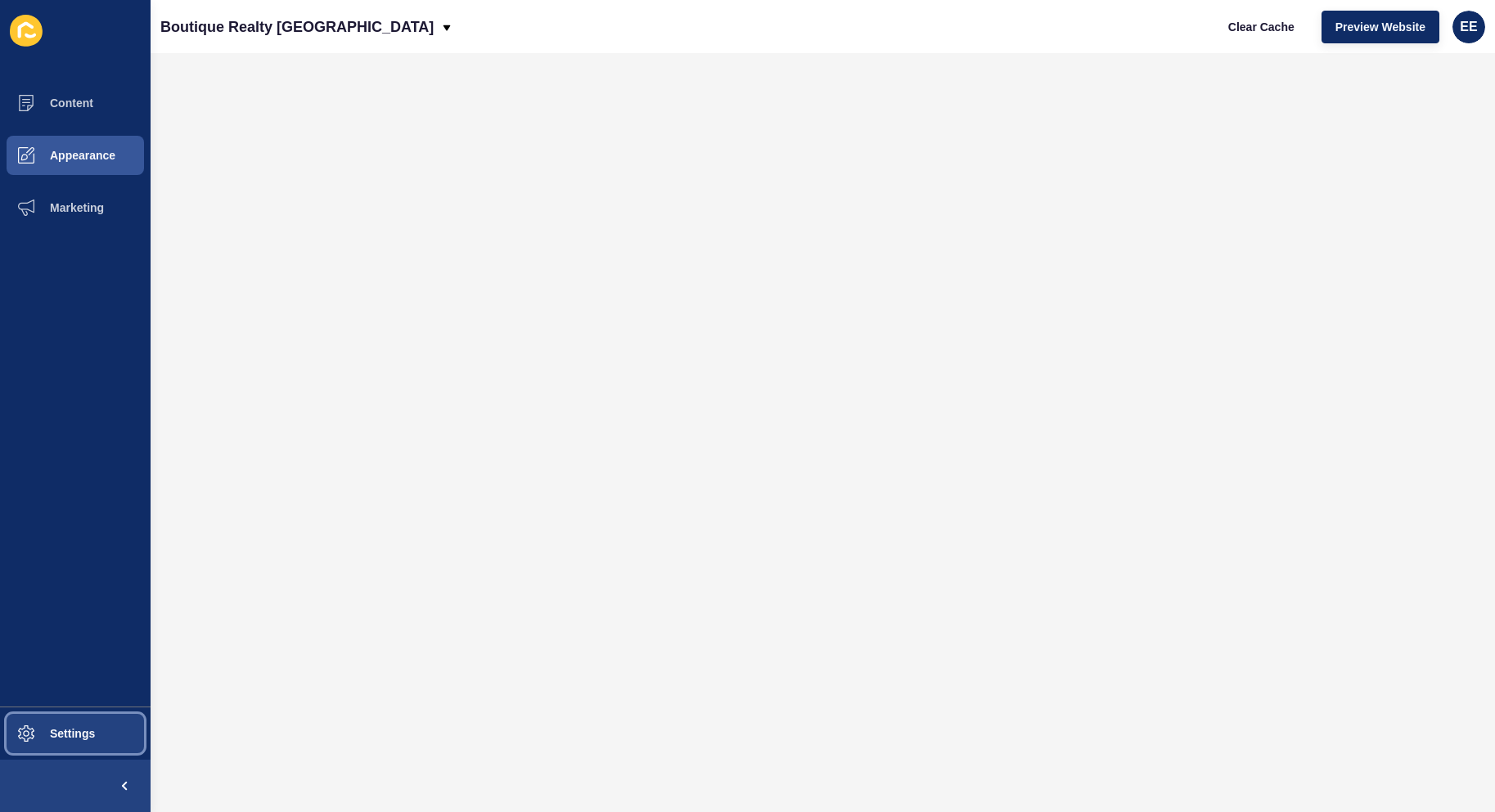
click at [47, 729] on span "Settings" at bounding box center [45, 733] width 98 height 13
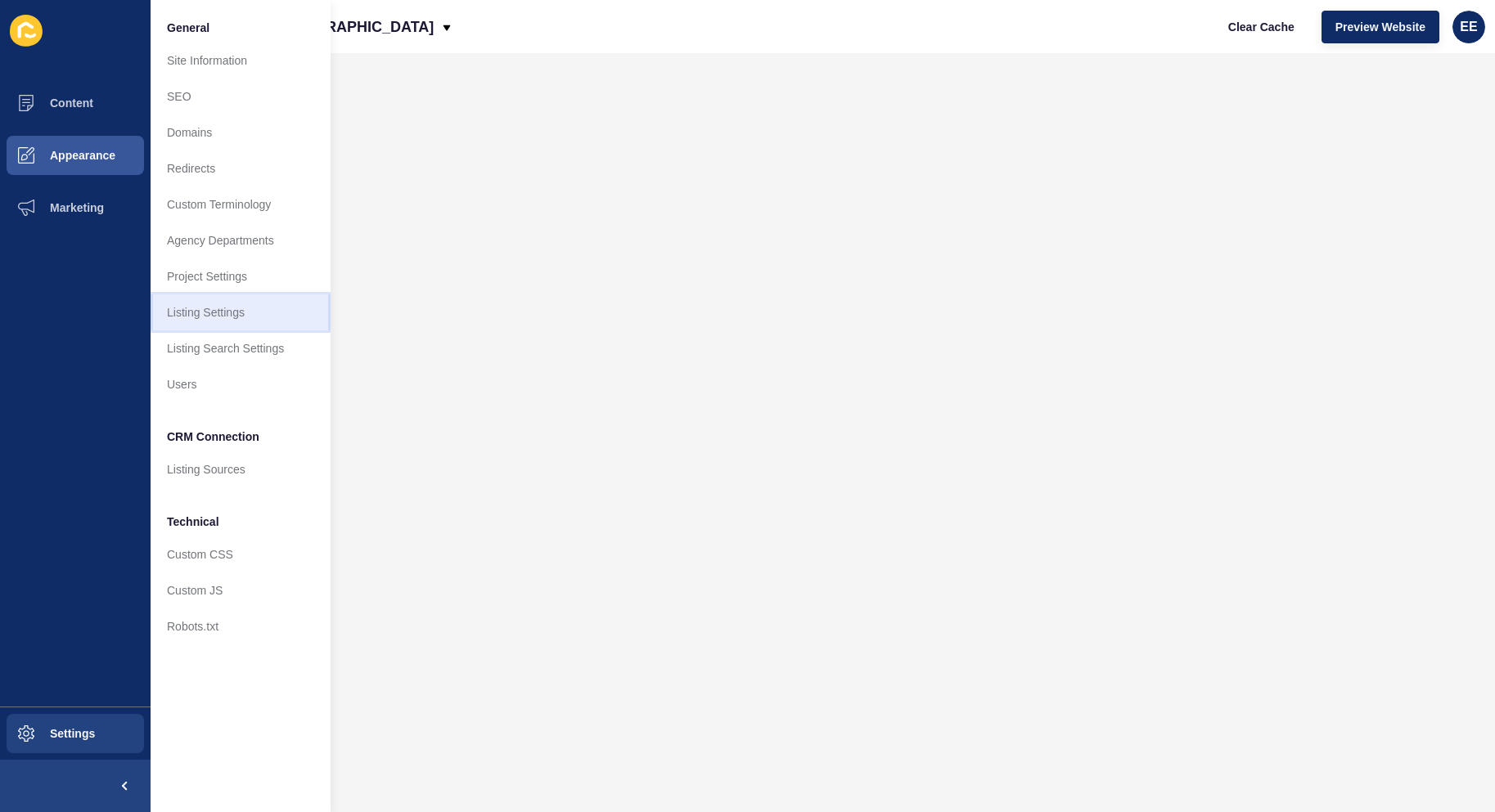
click at [218, 315] on link "Listing Settings" at bounding box center [240, 312] width 180 height 36
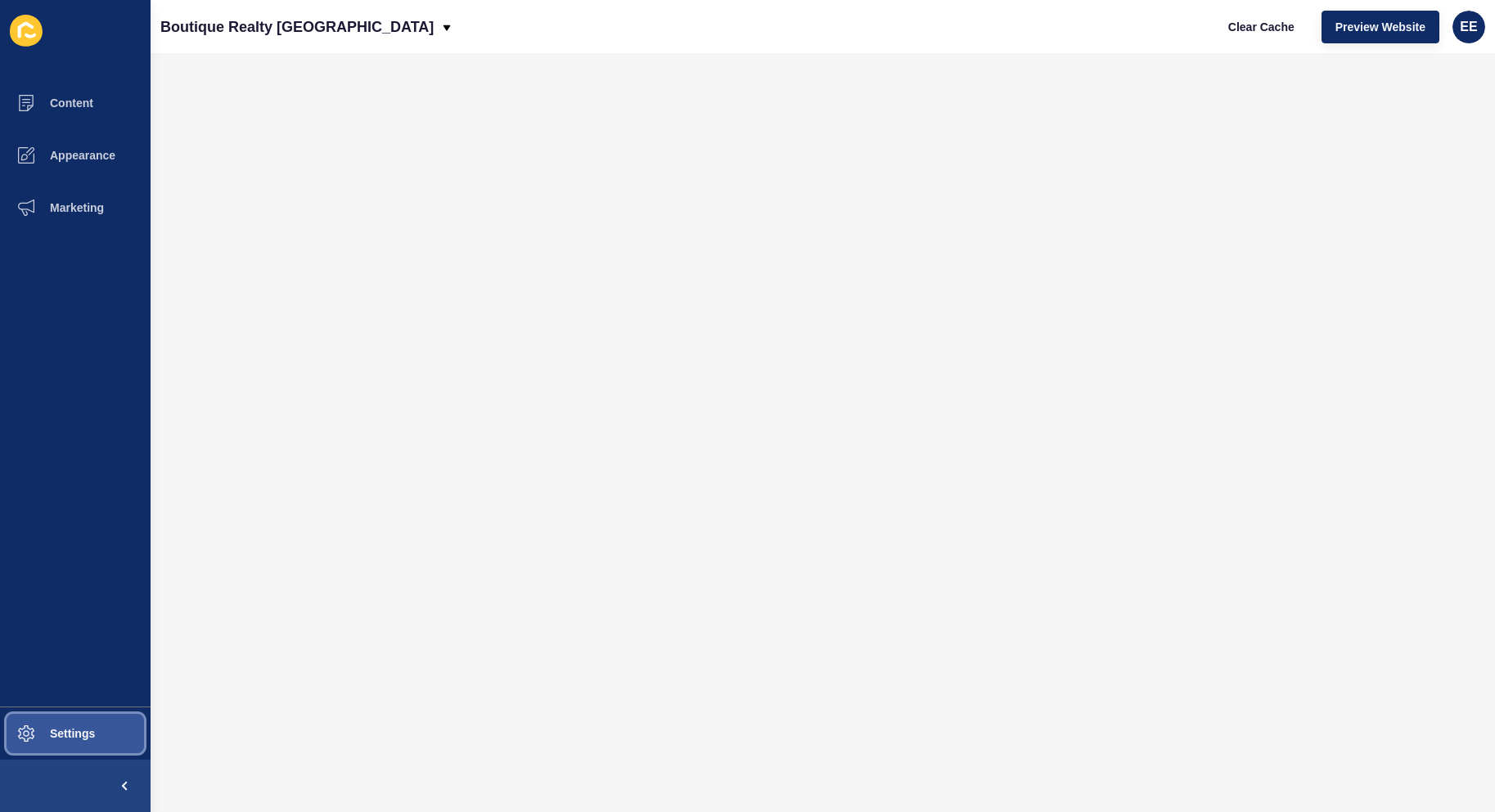
click at [81, 749] on button "Settings" at bounding box center [75, 733] width 151 height 52
drag, startPoint x: 68, startPoint y: 676, endPoint x: 73, endPoint y: 715, distance: 39.3
click at [73, 715] on div "Content Appearance Marketing Settings" at bounding box center [75, 406] width 151 height 812
drag, startPoint x: 74, startPoint y: 728, endPoint x: 116, endPoint y: 691, distance: 56.0
click at [76, 729] on span "Settings" at bounding box center [45, 733] width 98 height 13
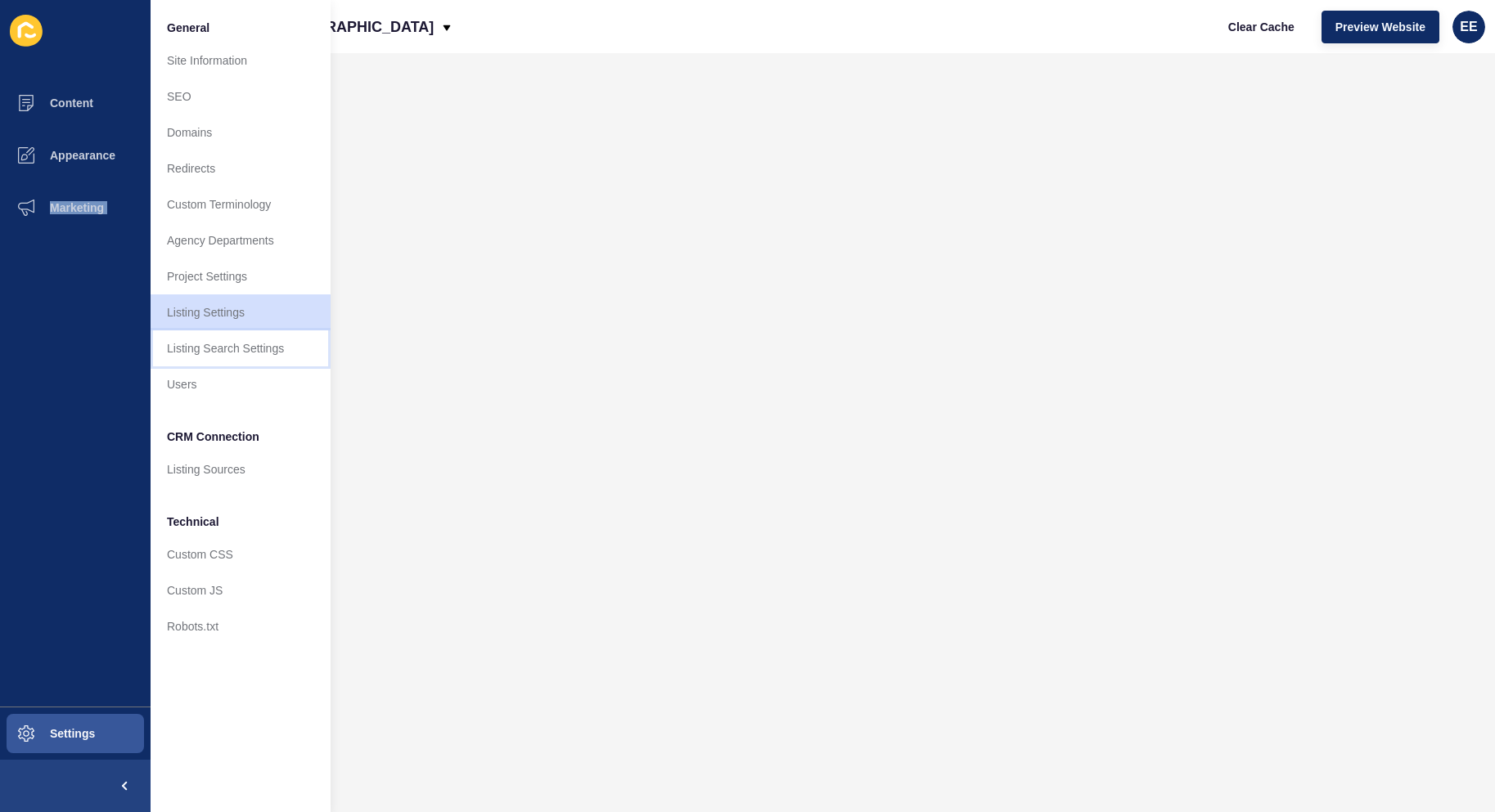
drag, startPoint x: 232, startPoint y: 348, endPoint x: 262, endPoint y: 350, distance: 30.1
click at [232, 347] on link "Listing Search Settings" at bounding box center [240, 348] width 180 height 36
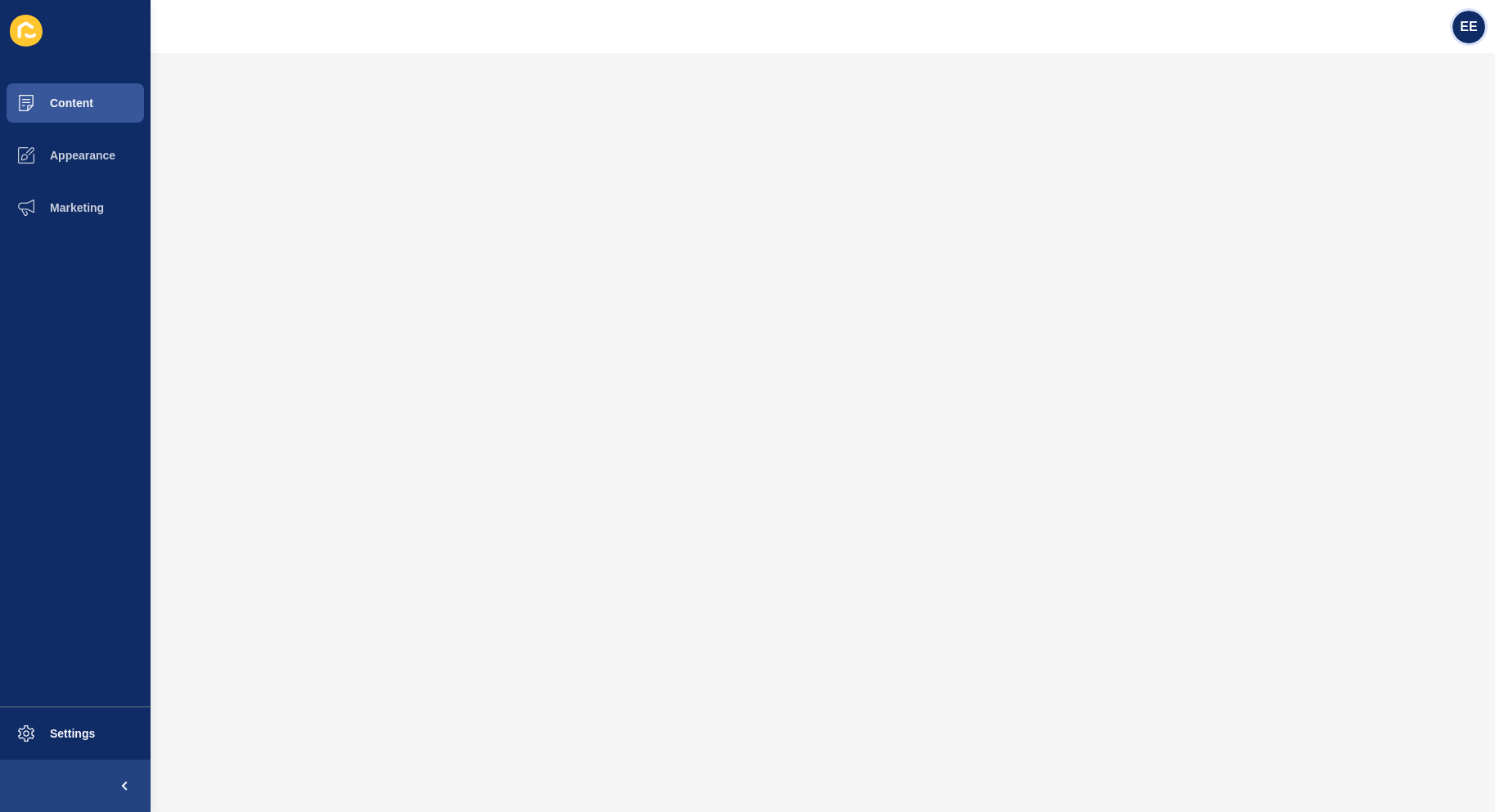
click at [1469, 33] on span "EE" at bounding box center [1468, 26] width 17 height 16
click at [1398, 140] on link "Logout" at bounding box center [1428, 136] width 120 height 36
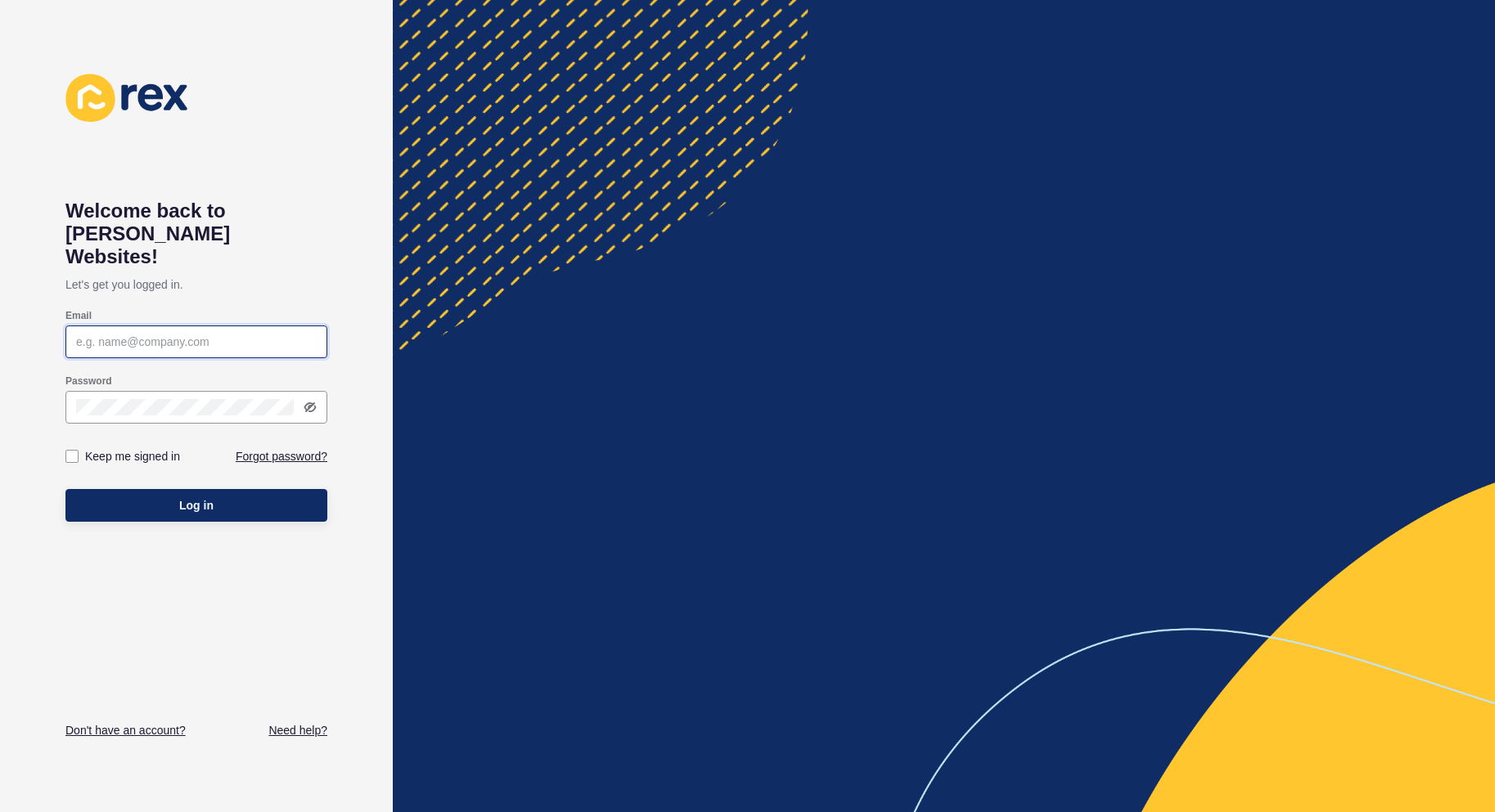
type input "[PERSON_NAME][EMAIL_ADDRESS][PERSON_NAME][DOMAIN_NAME]"
